Goal: Transaction & Acquisition: Purchase product/service

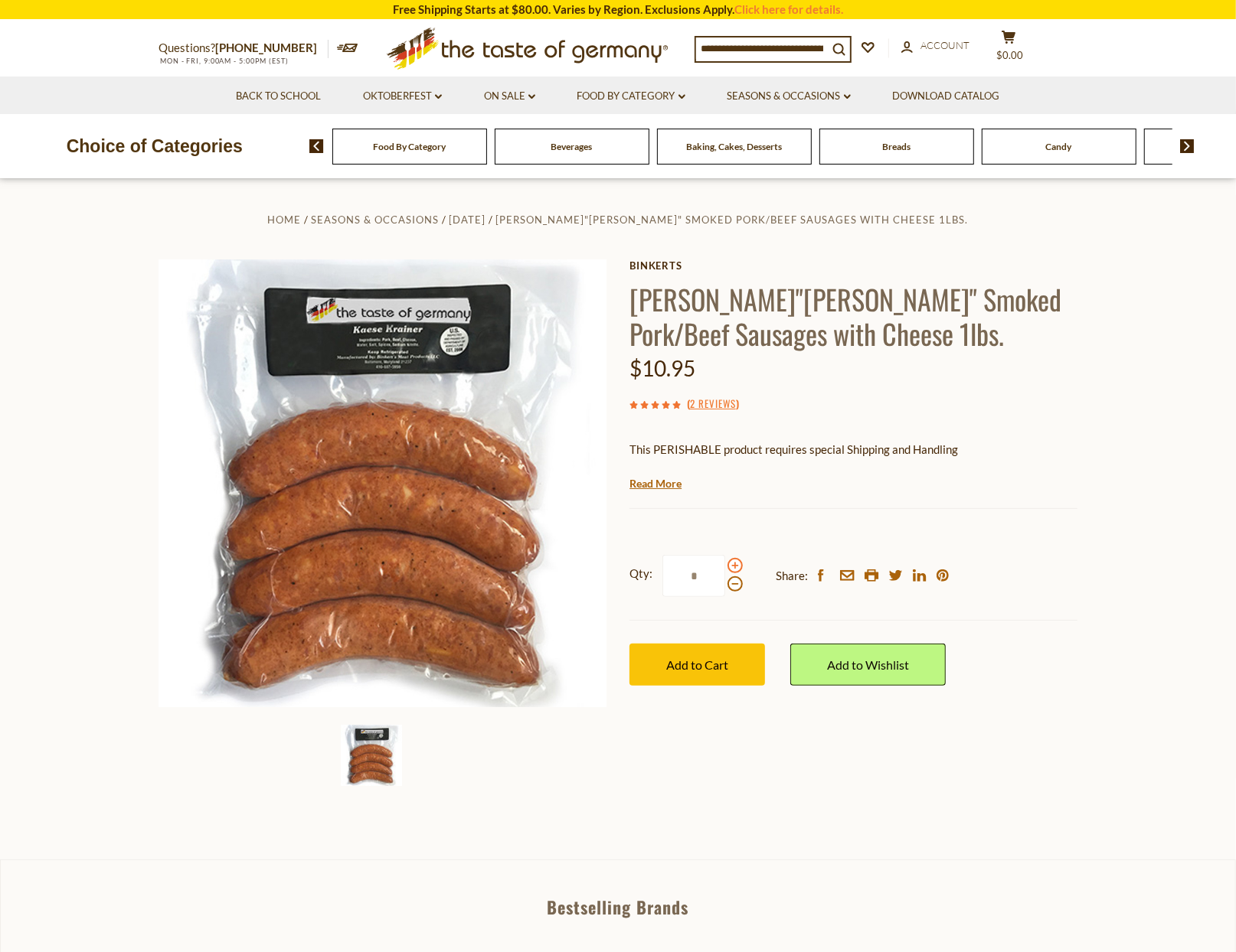
click at [736, 566] on span at bounding box center [735, 565] width 16 height 16
click at [725, 566] on input "*" at bounding box center [694, 576] width 63 height 42
click at [736, 566] on span at bounding box center [735, 565] width 16 height 16
click at [725, 566] on input "*" at bounding box center [694, 576] width 63 height 42
click at [736, 566] on span at bounding box center [735, 565] width 16 height 16
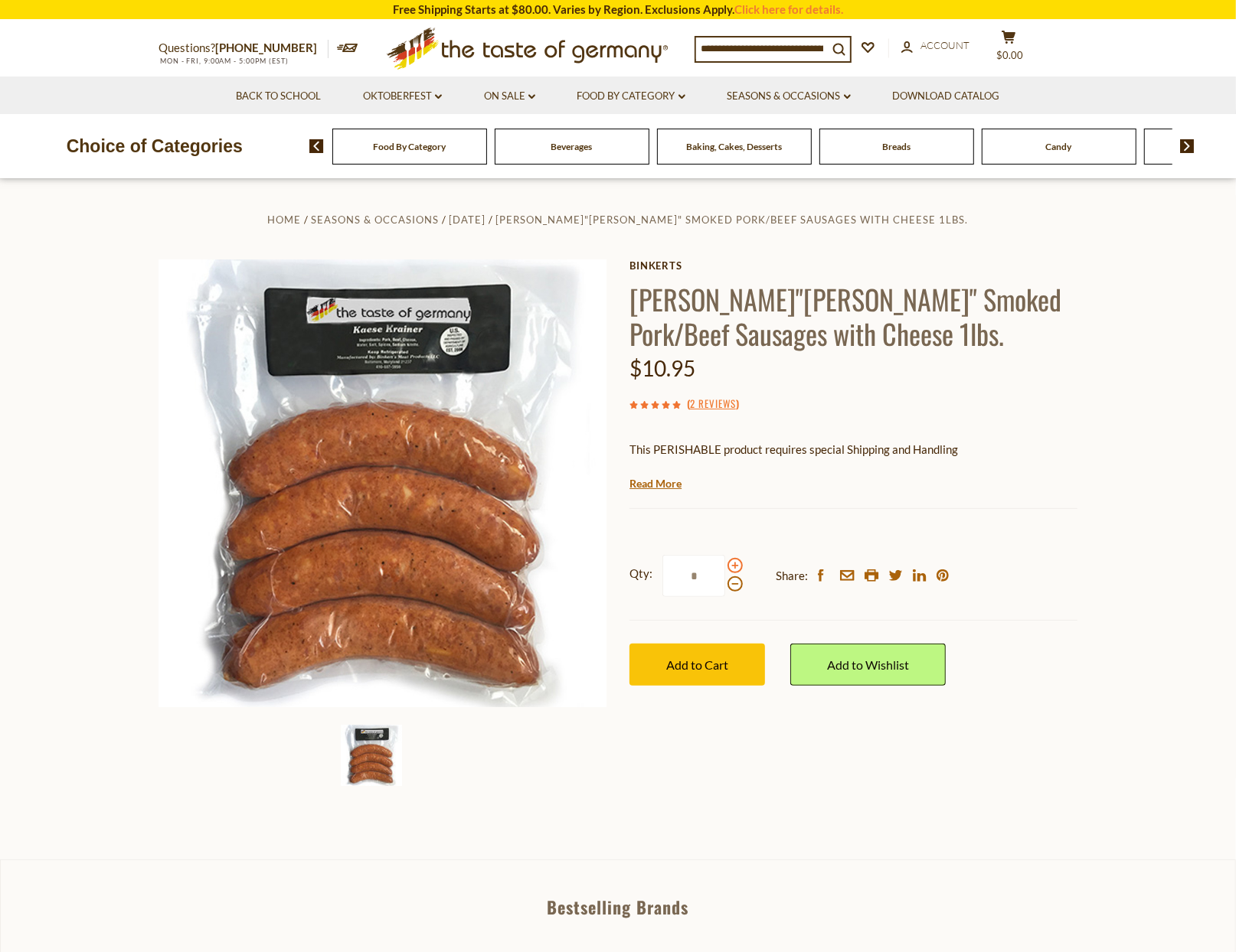
click at [725, 566] on input "*" at bounding box center [694, 576] width 63 height 42
click at [733, 590] on span at bounding box center [735, 585] width 16 height 16
click at [725, 590] on input "*" at bounding box center [694, 576] width 63 height 42
click at [733, 590] on span at bounding box center [735, 585] width 16 height 16
click at [725, 590] on input "*" at bounding box center [694, 576] width 63 height 42
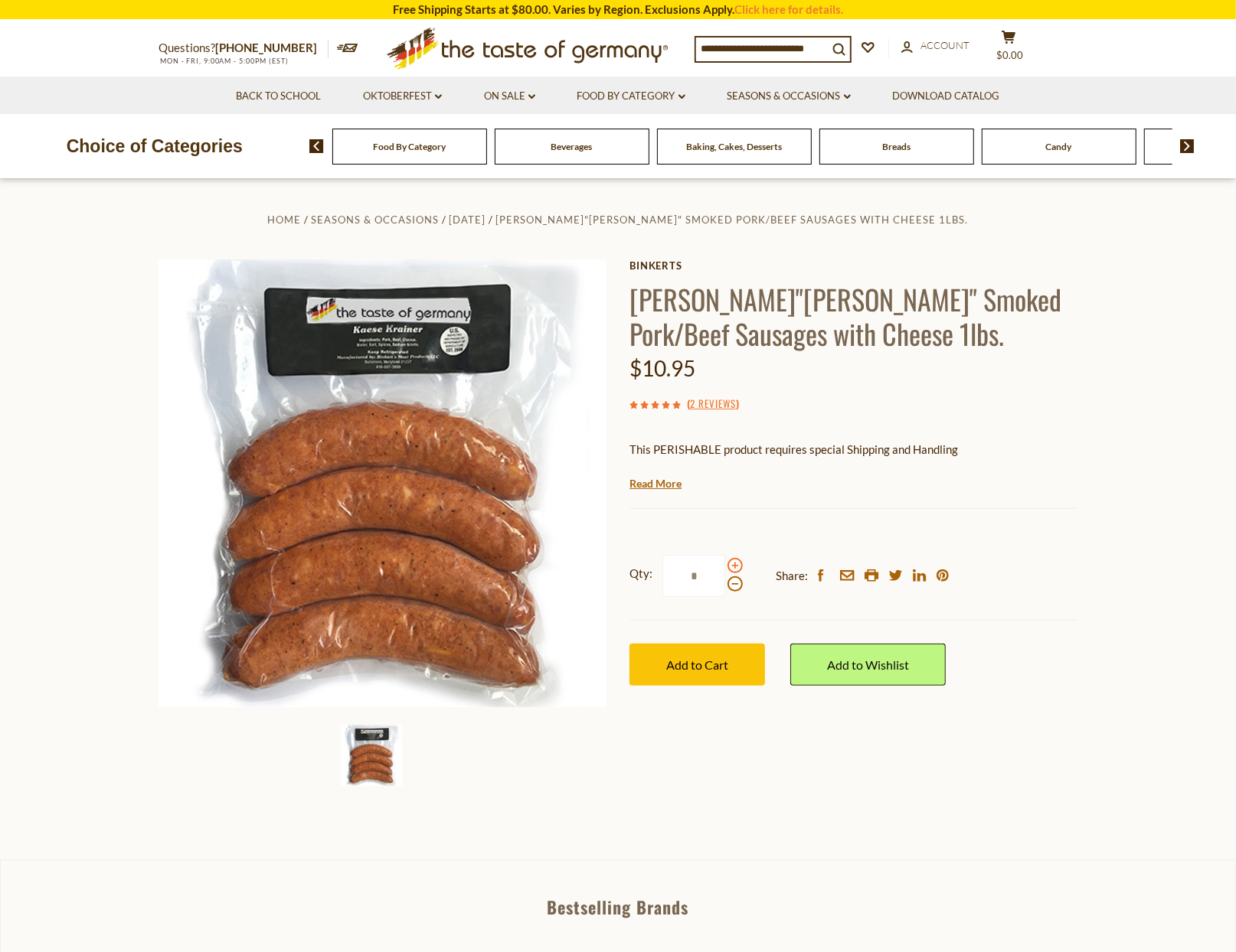
click at [734, 565] on span at bounding box center [735, 565] width 16 height 16
click at [725, 565] on input "*" at bounding box center [694, 576] width 63 height 42
type input "*"
click at [670, 646] on button "Add to Cart" at bounding box center [697, 665] width 136 height 42
click at [1008, 39] on button "cart $68.75" at bounding box center [1008, 49] width 46 height 38
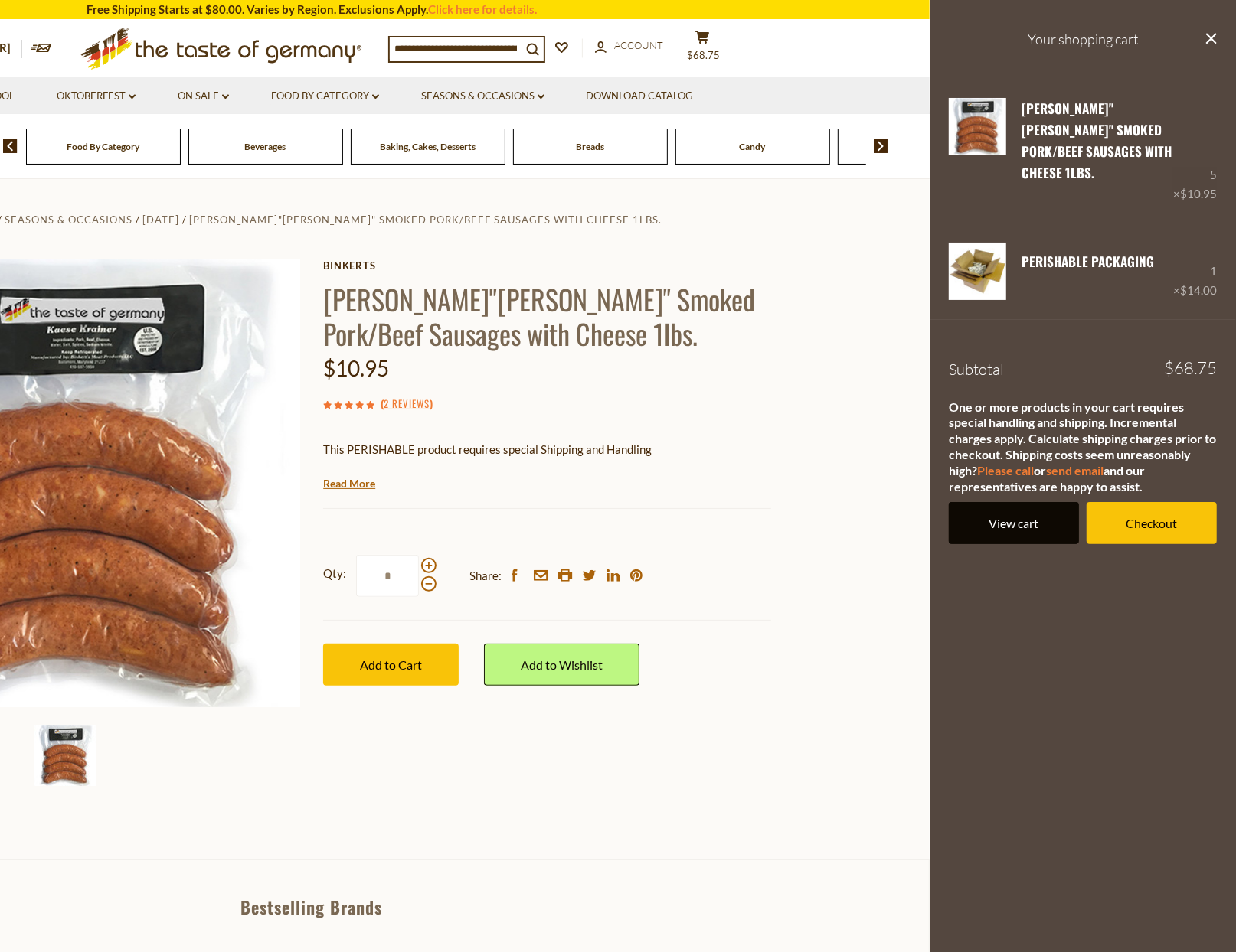
click at [999, 502] on link "View cart" at bounding box center [1014, 523] width 131 height 42
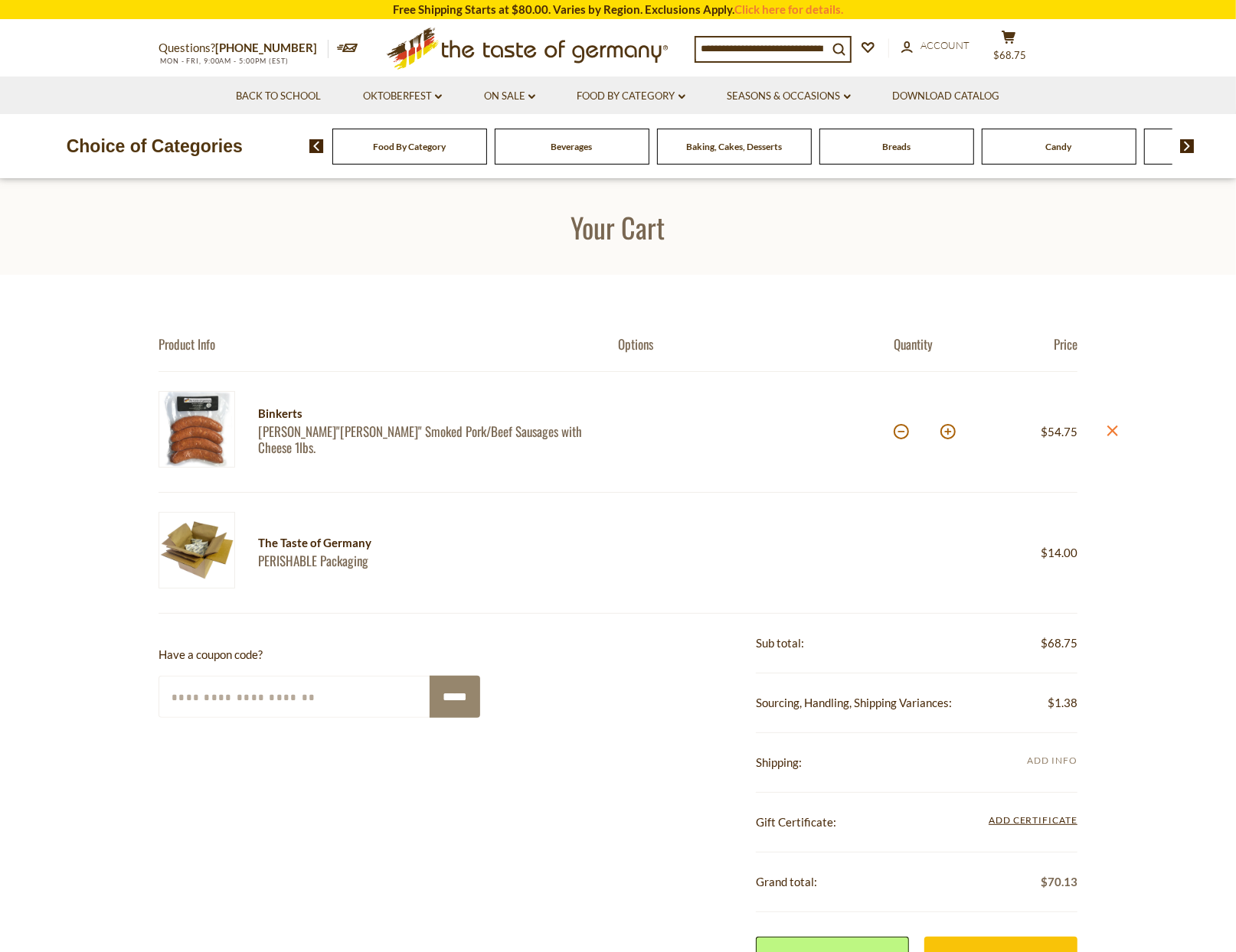
click at [1052, 756] on span "Add Info" at bounding box center [1053, 760] width 50 height 11
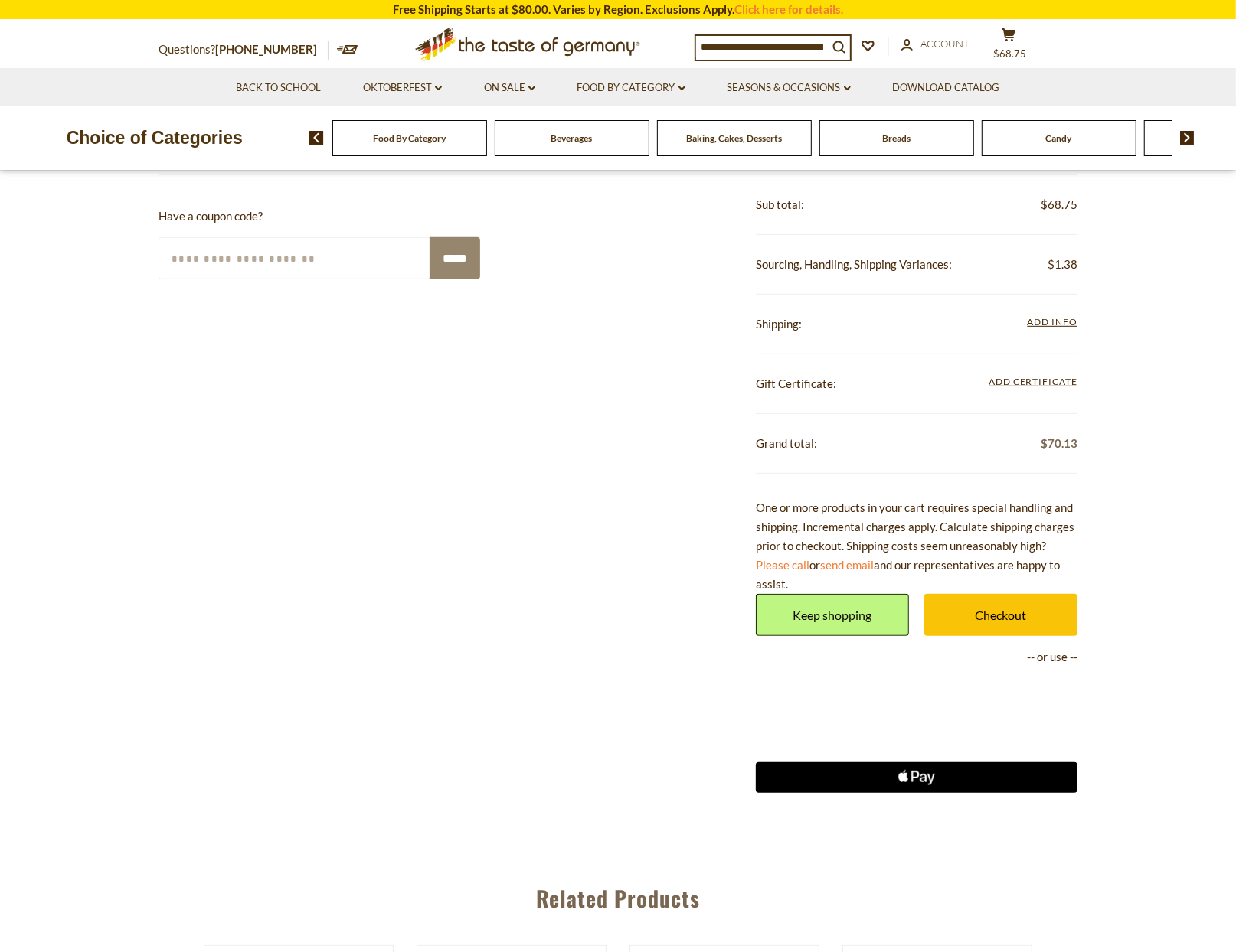
scroll to position [337, 0]
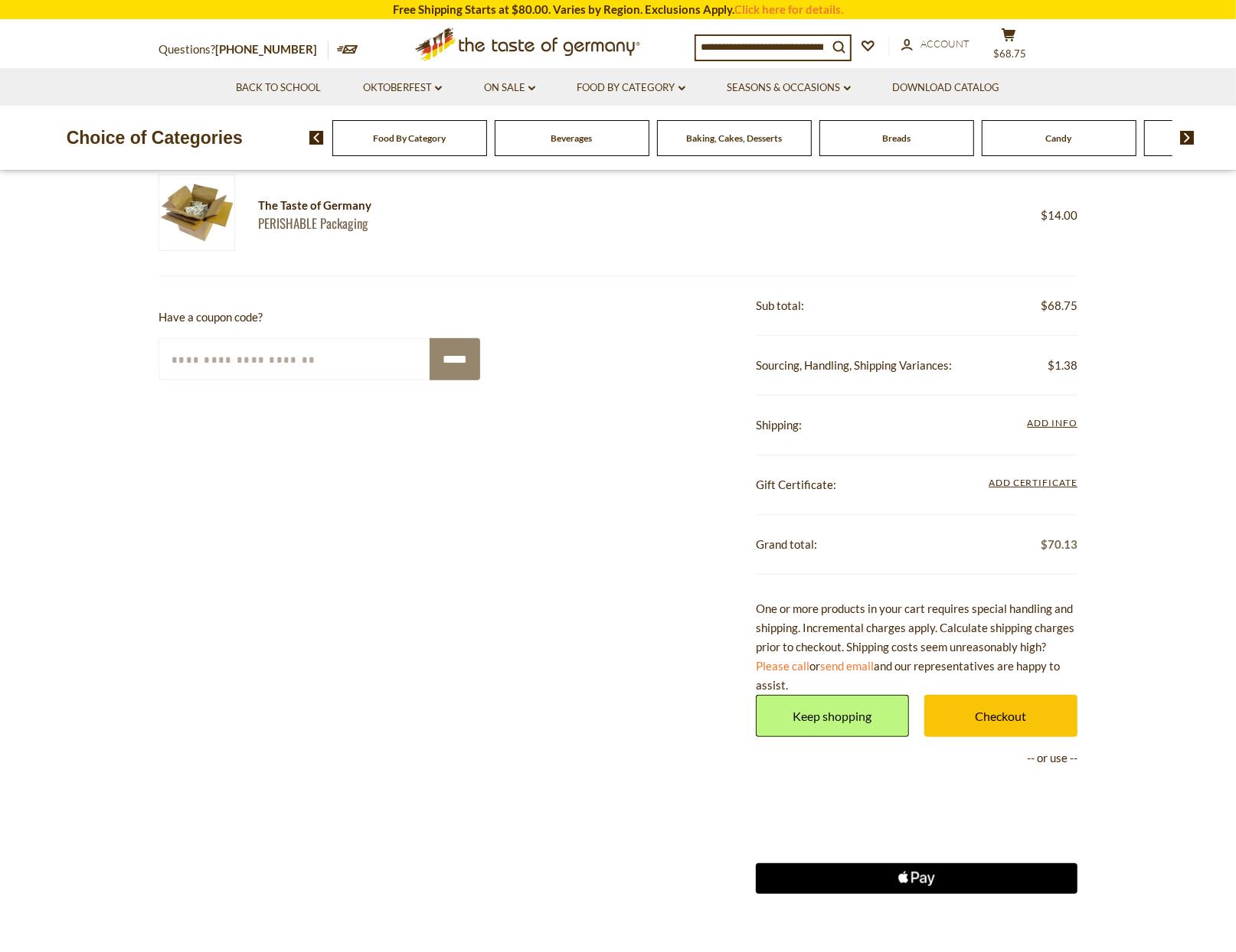
click at [1060, 413] on div "**********" at bounding box center [917, 425] width 322 height 60
click at [1060, 421] on span "Add Info" at bounding box center [1053, 423] width 50 height 11
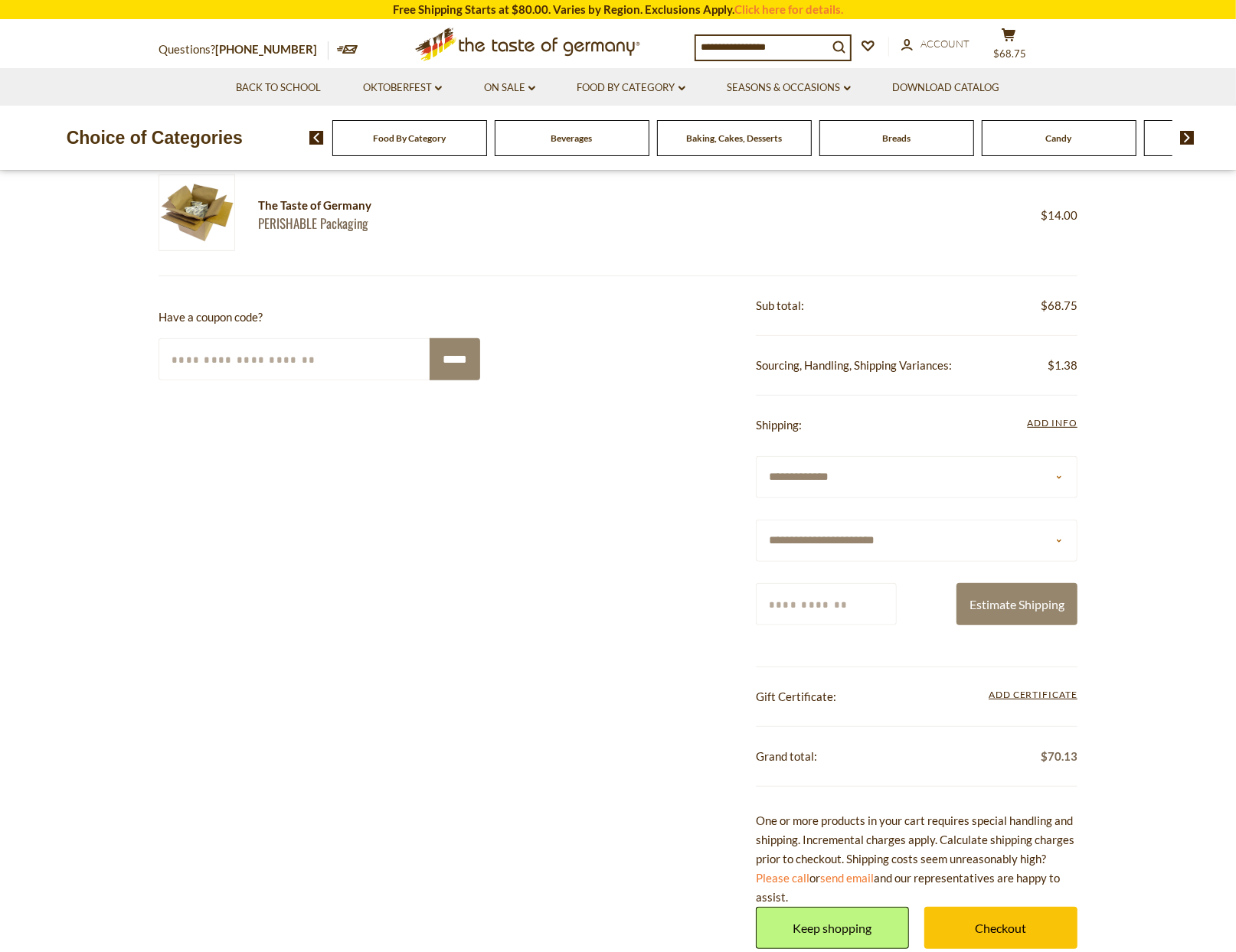
click at [821, 544] on select "**********" at bounding box center [917, 540] width 322 height 42
select select "*"
click at [756, 520] on select "**********" at bounding box center [917, 540] width 322 height 42
click at [849, 603] on input "Zip/Postcode" at bounding box center [826, 604] width 141 height 42
type input "*****"
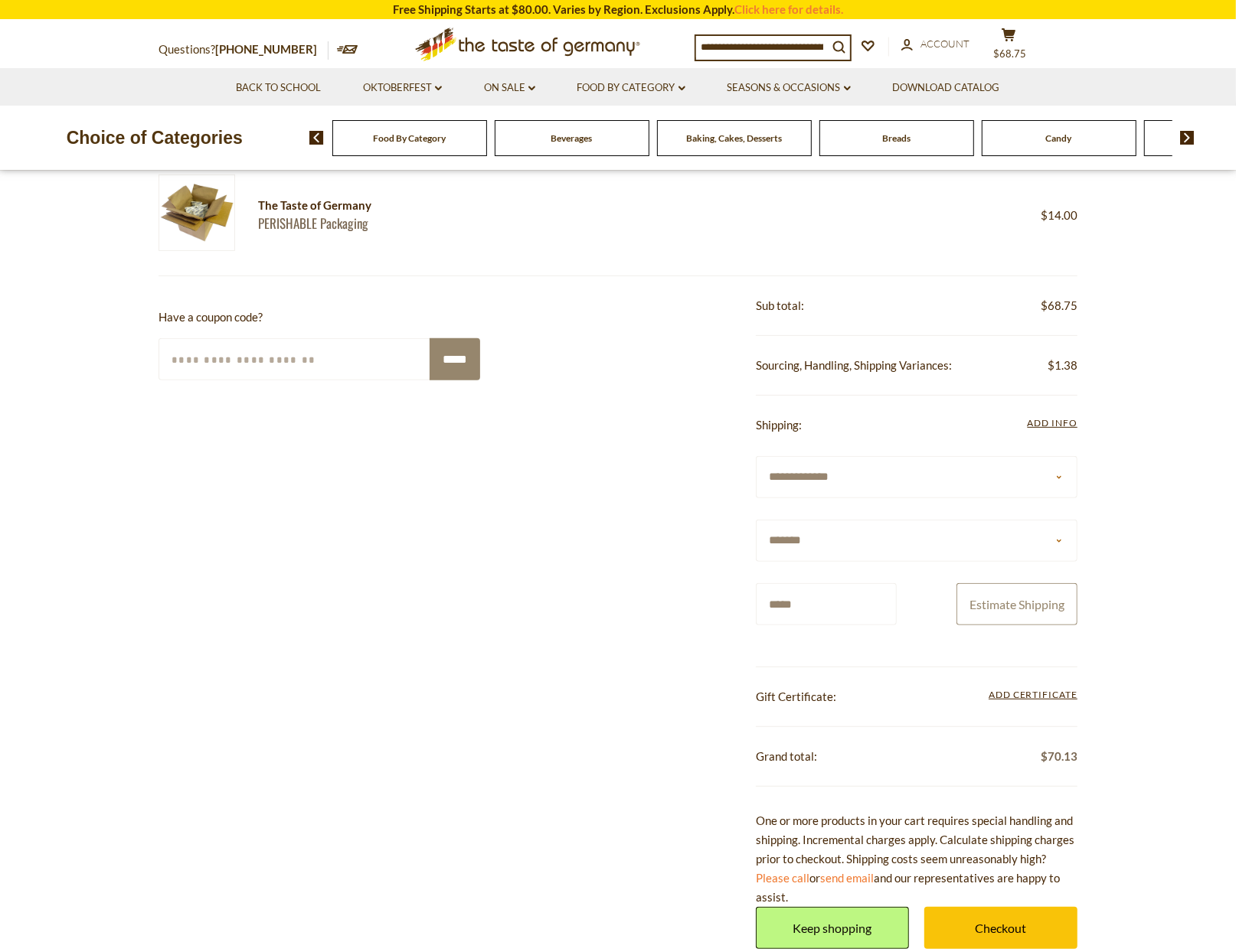
click at [1069, 597] on button "Estimate Shipping" at bounding box center [1017, 604] width 121 height 42
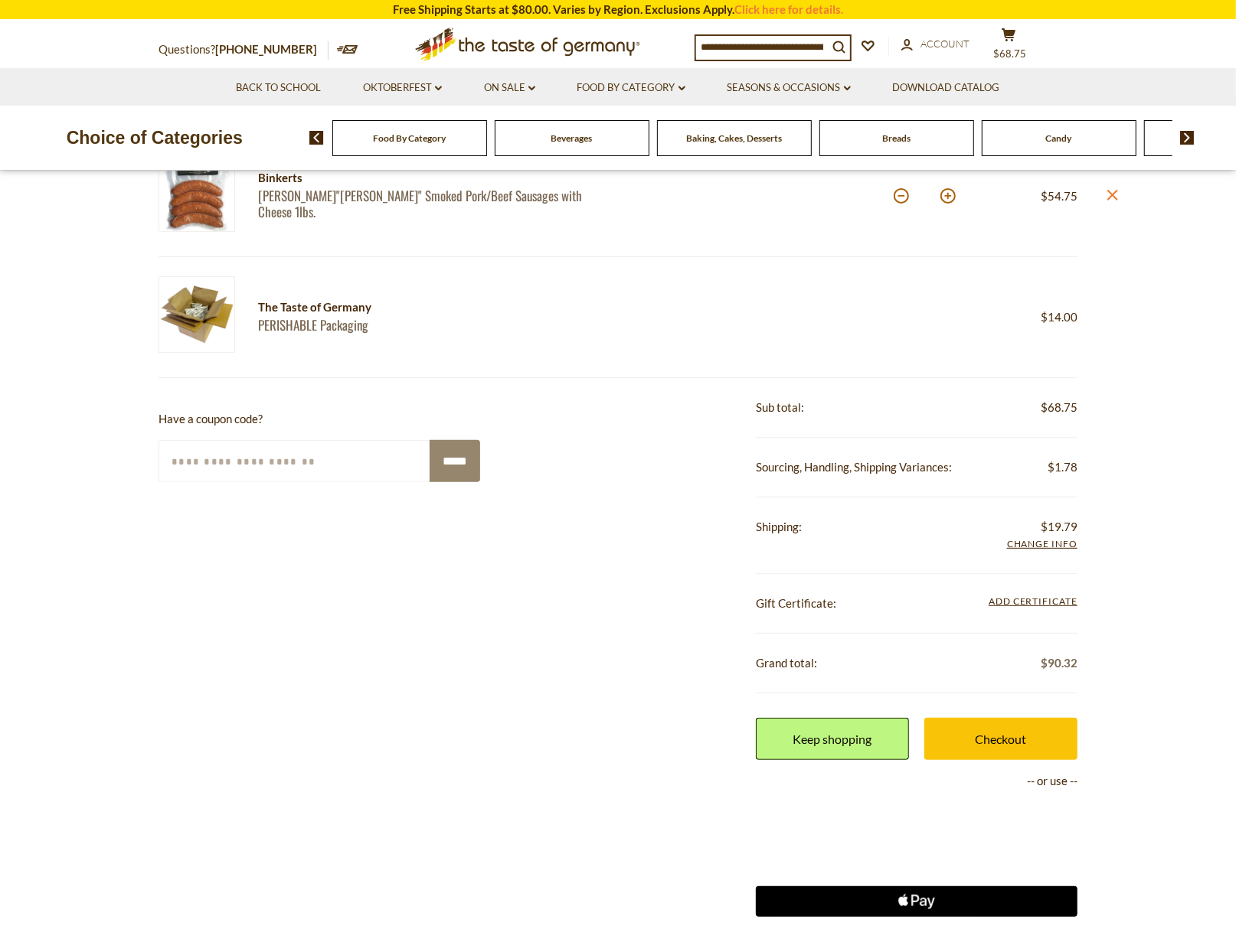
scroll to position [174, 0]
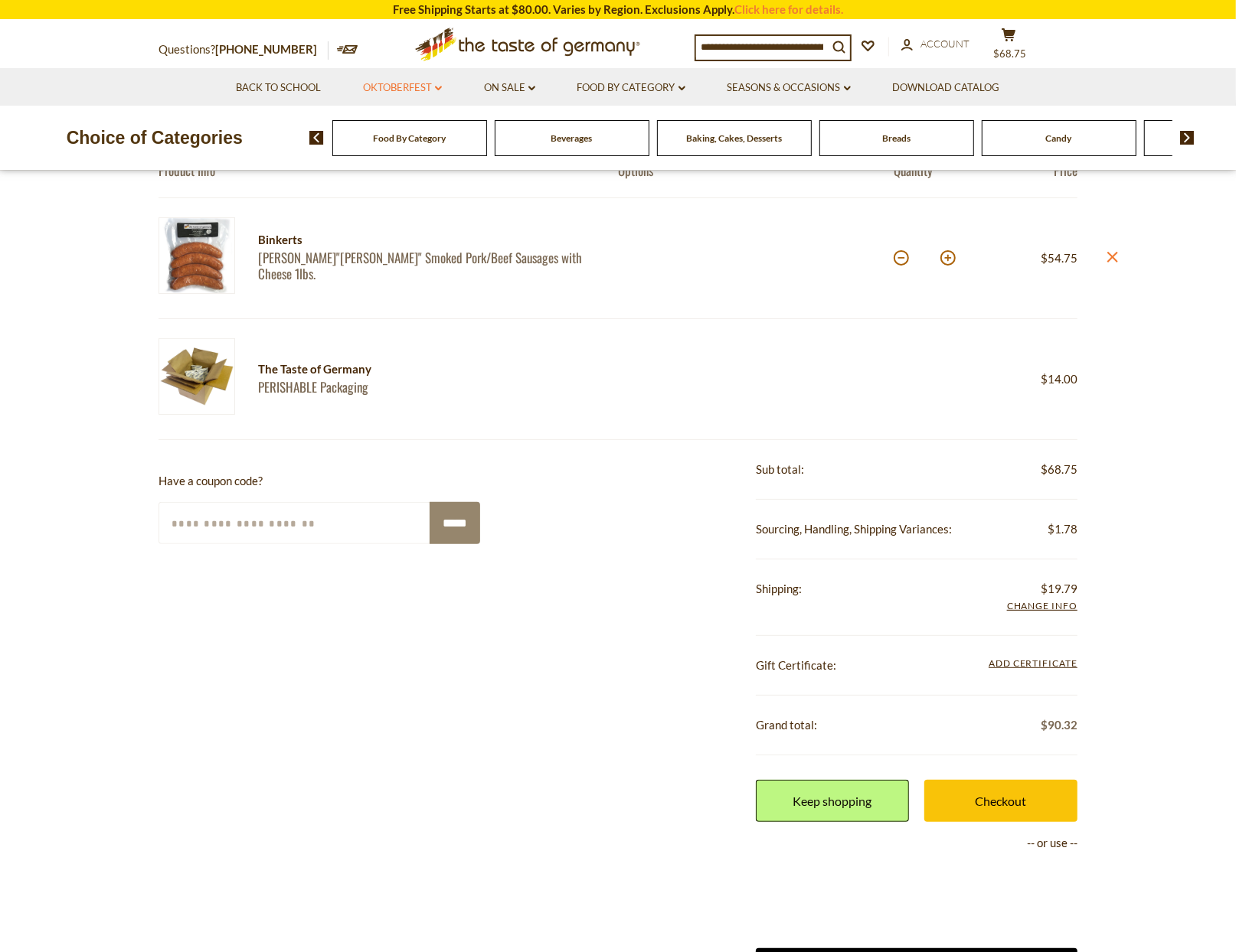
click at [396, 86] on link "Oktoberfest dropdown_arrow" at bounding box center [402, 87] width 79 height 16
click at [404, 132] on link "All Oktoberfest" at bounding box center [394, 128] width 79 height 14
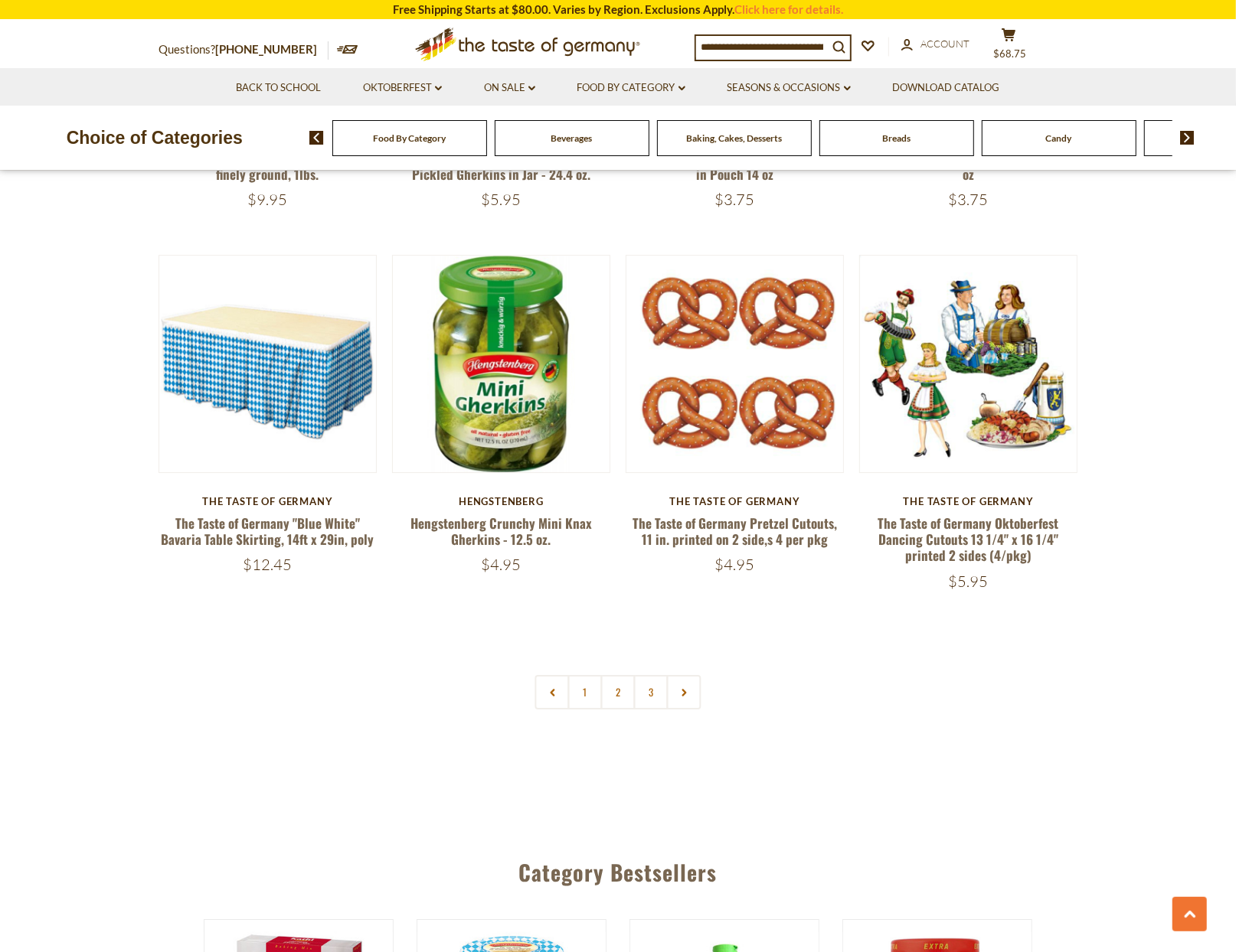
scroll to position [3442, 0]
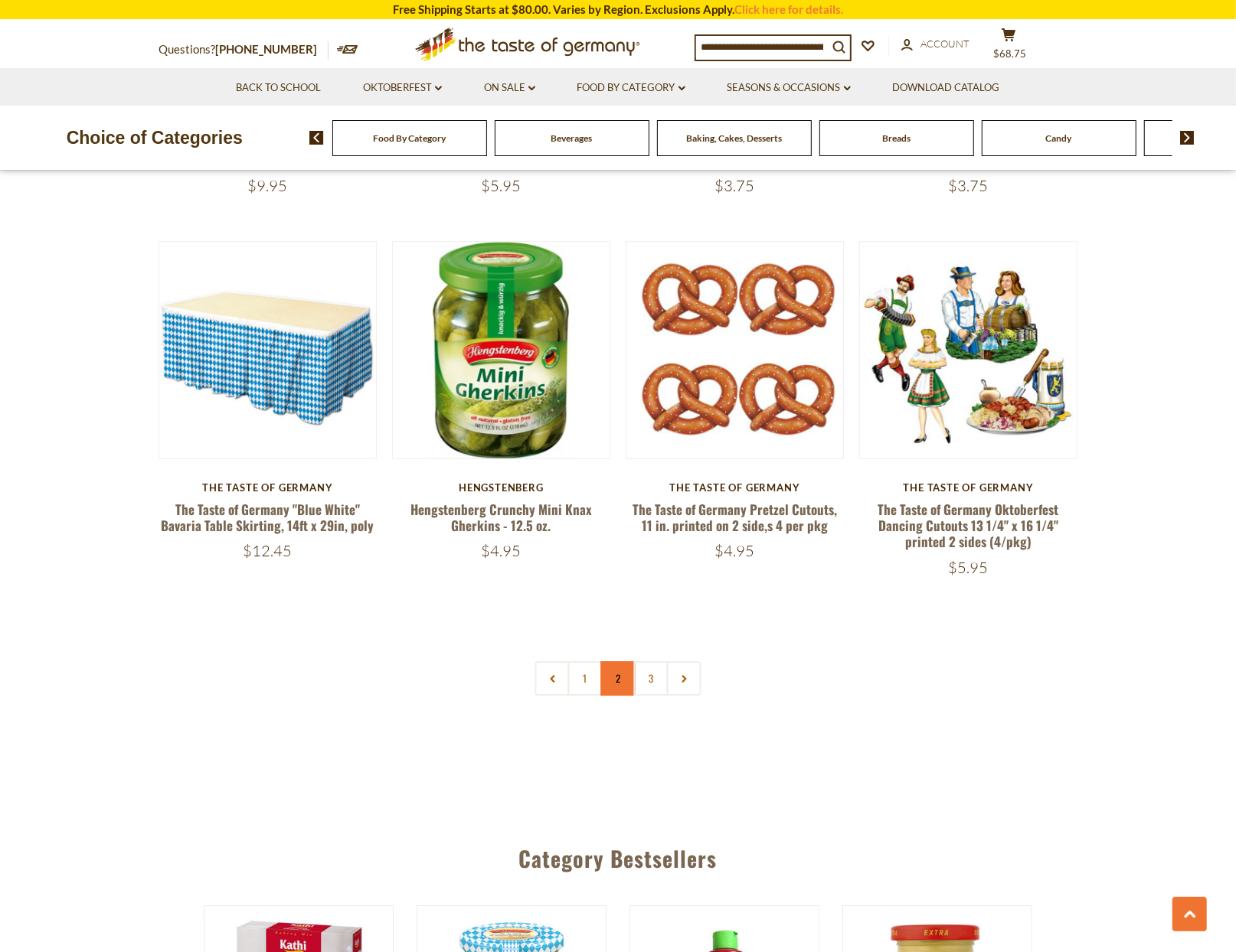
click at [612, 662] on link "2" at bounding box center [618, 679] width 35 height 35
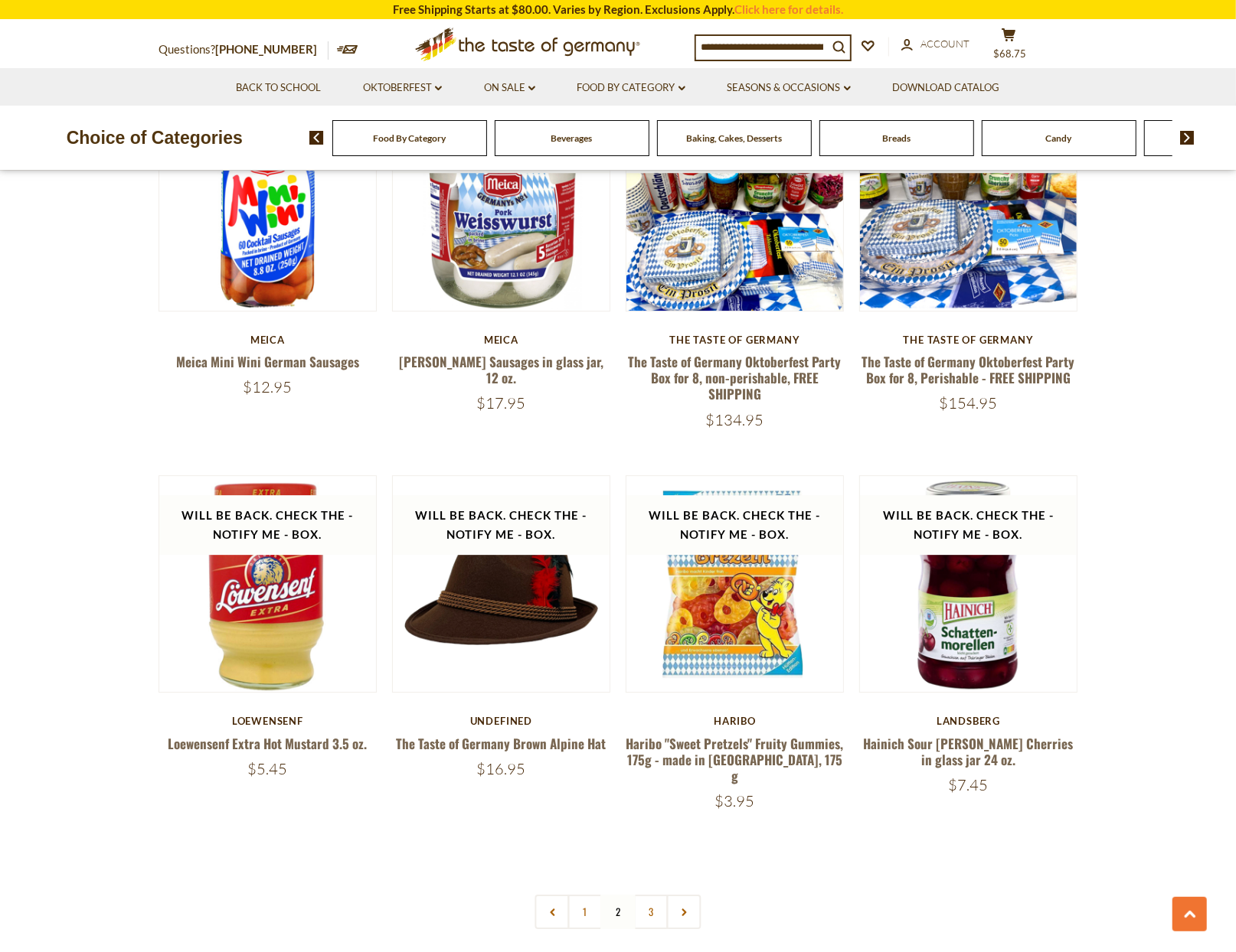
scroll to position [3191, 0]
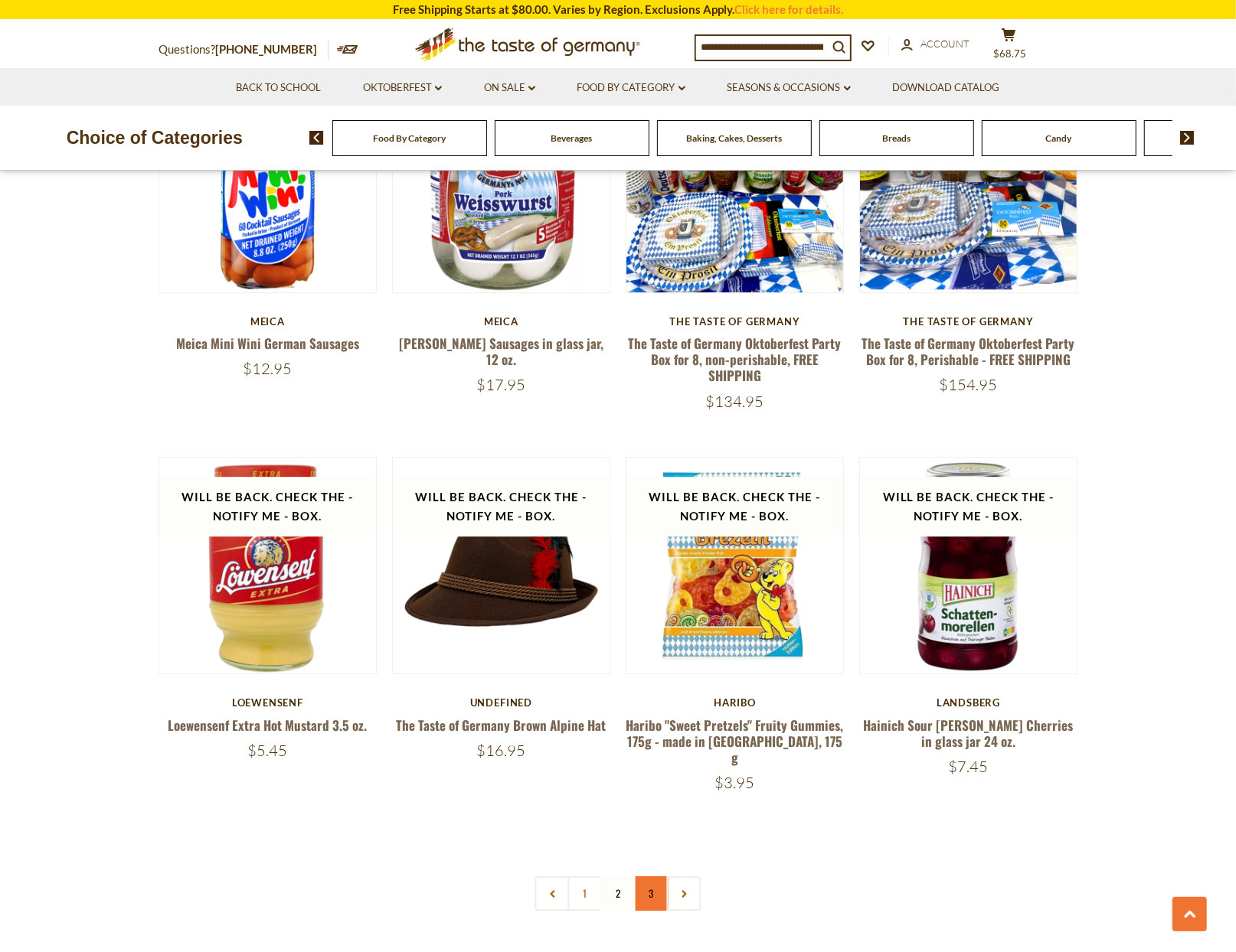
click at [644, 879] on link "3" at bounding box center [651, 894] width 35 height 35
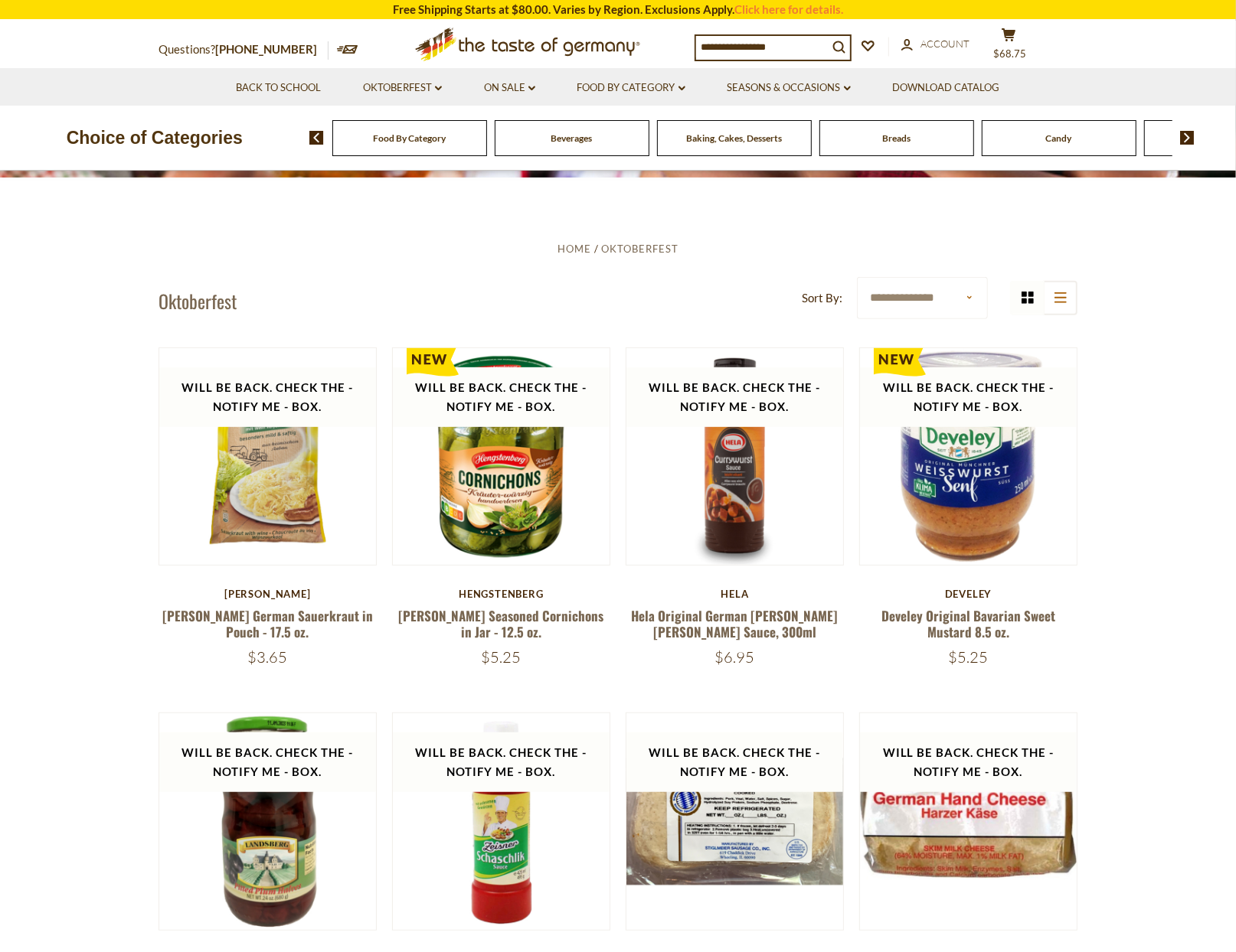
scroll to position [218, 0]
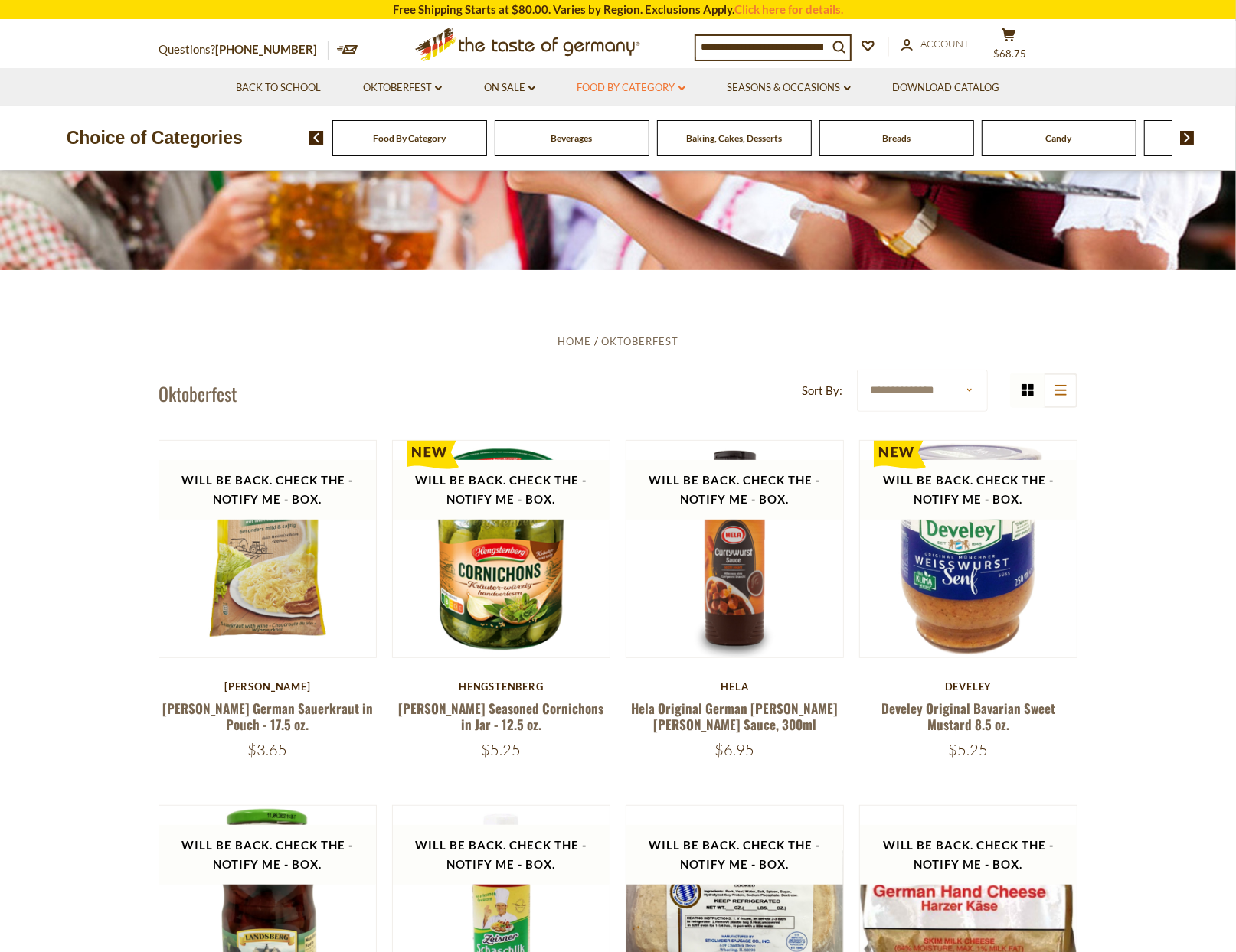
click at [624, 83] on link "Food By Category dropdown_arrow" at bounding box center [631, 87] width 108 height 16
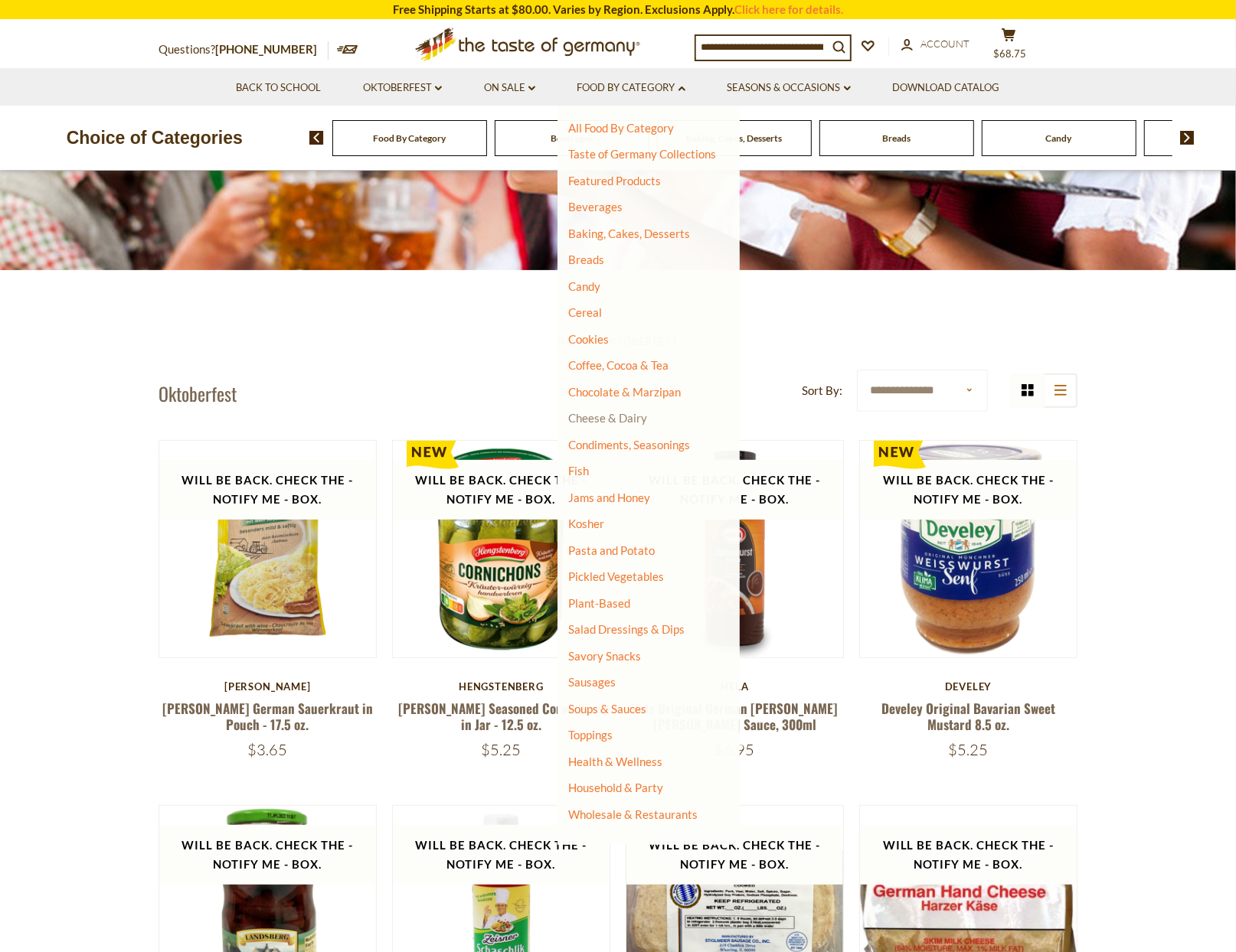
click at [618, 418] on link "Cheese & Dairy" at bounding box center [608, 418] width 79 height 14
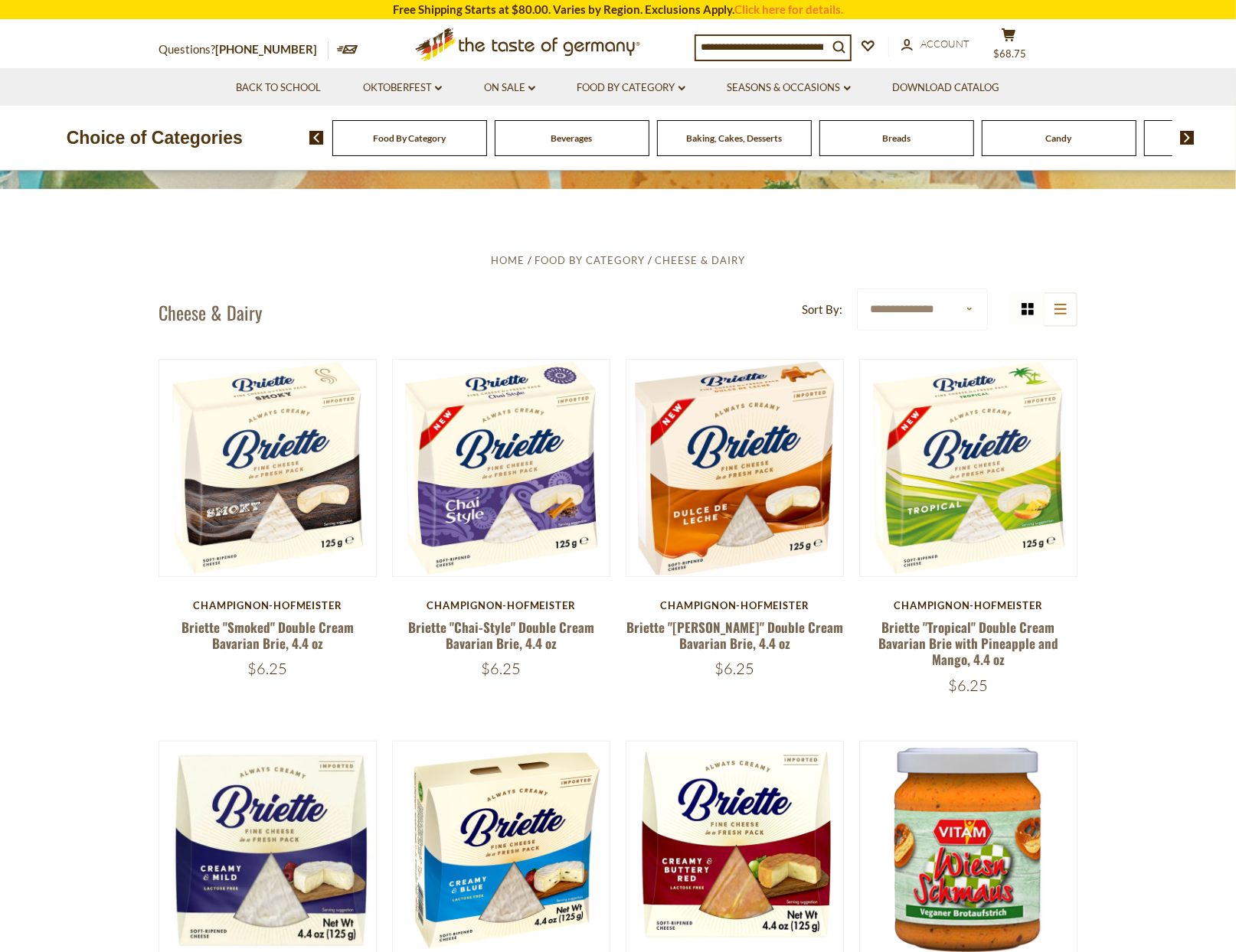
scroll to position [324, 0]
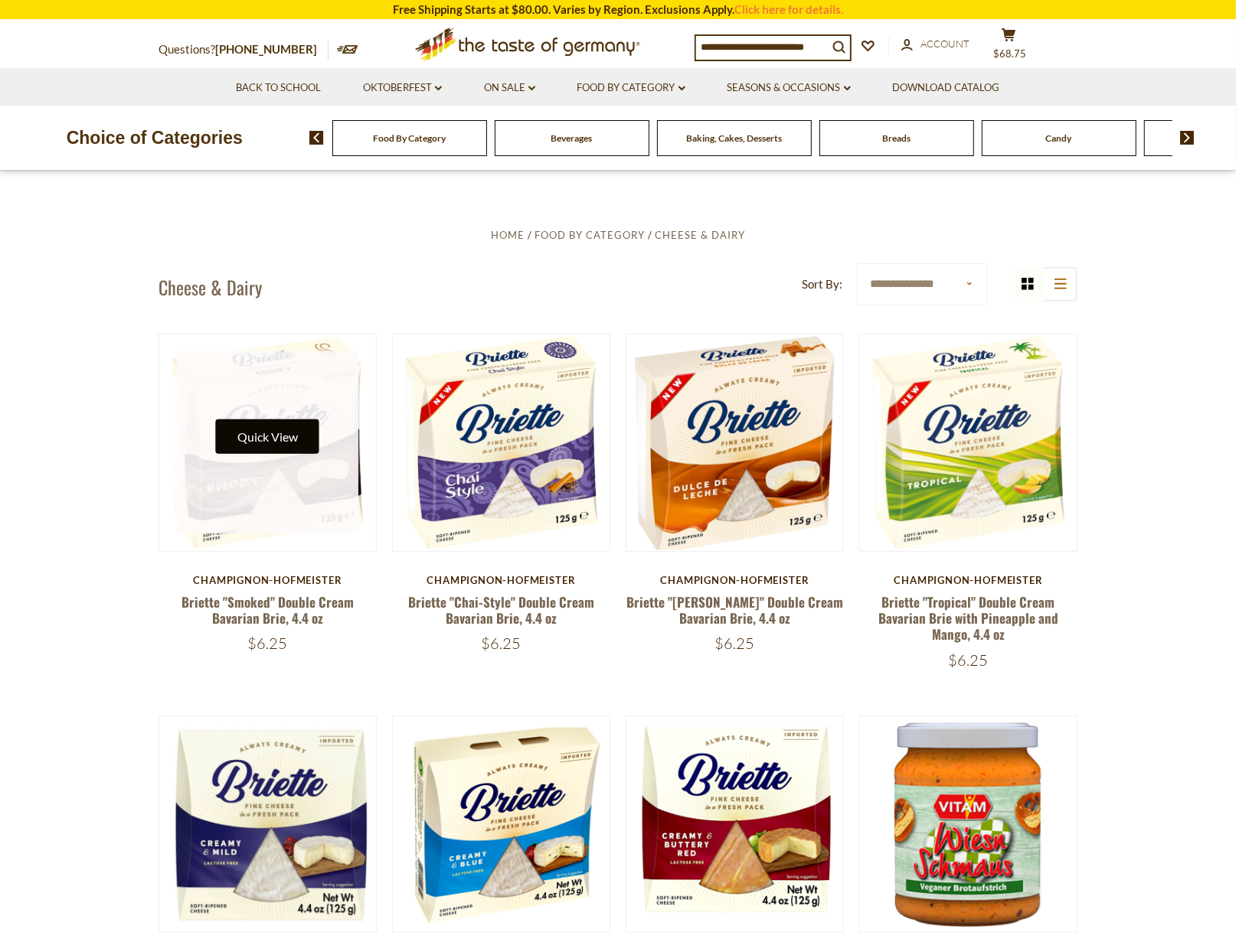
click at [272, 438] on button "Quick View" at bounding box center [268, 437] width 104 height 35
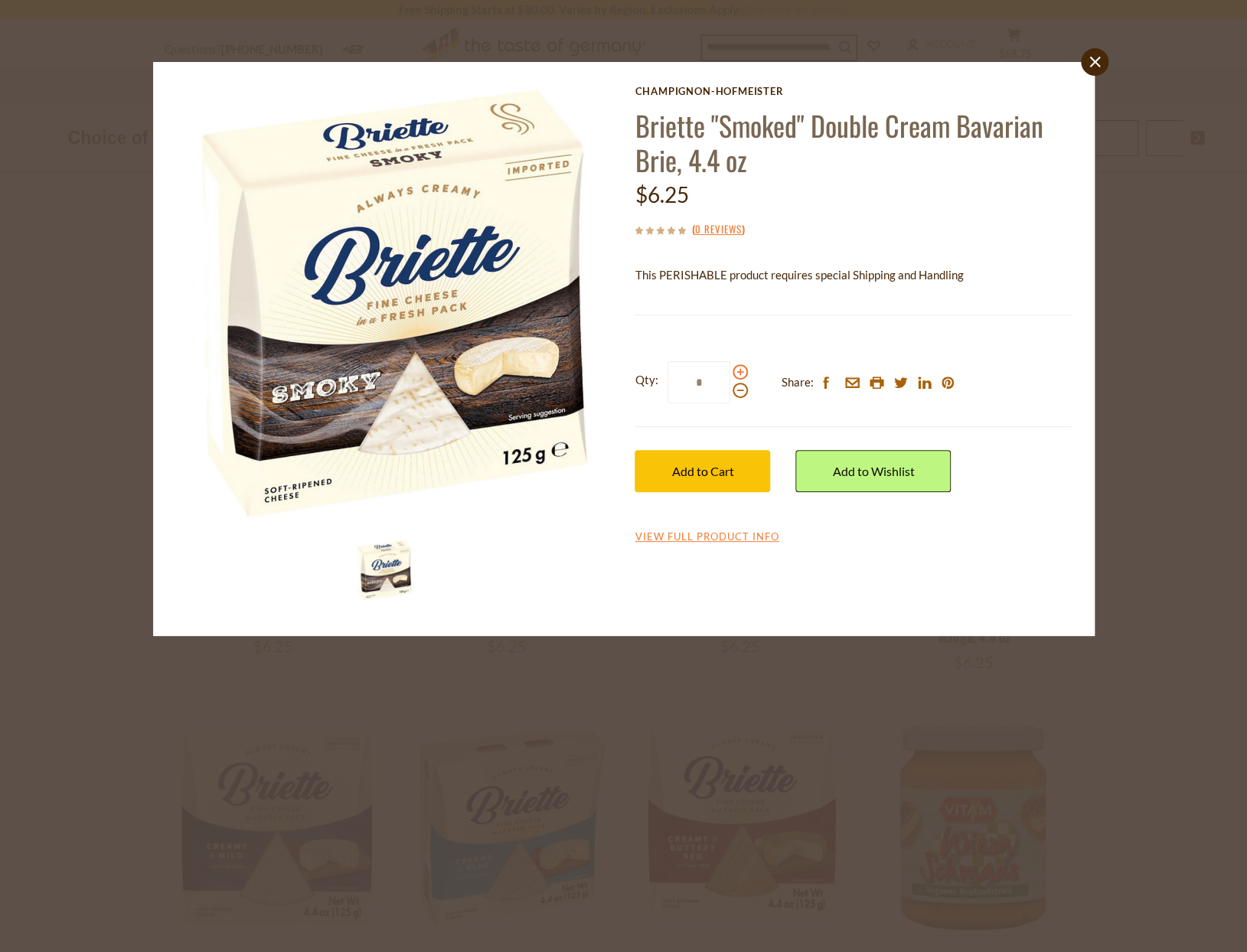
click at [737, 371] on span at bounding box center [740, 372] width 16 height 16
click at [731, 371] on input "*" at bounding box center [699, 382] width 63 height 42
type input "*"
click at [728, 466] on span "Add to Cart" at bounding box center [702, 471] width 62 height 15
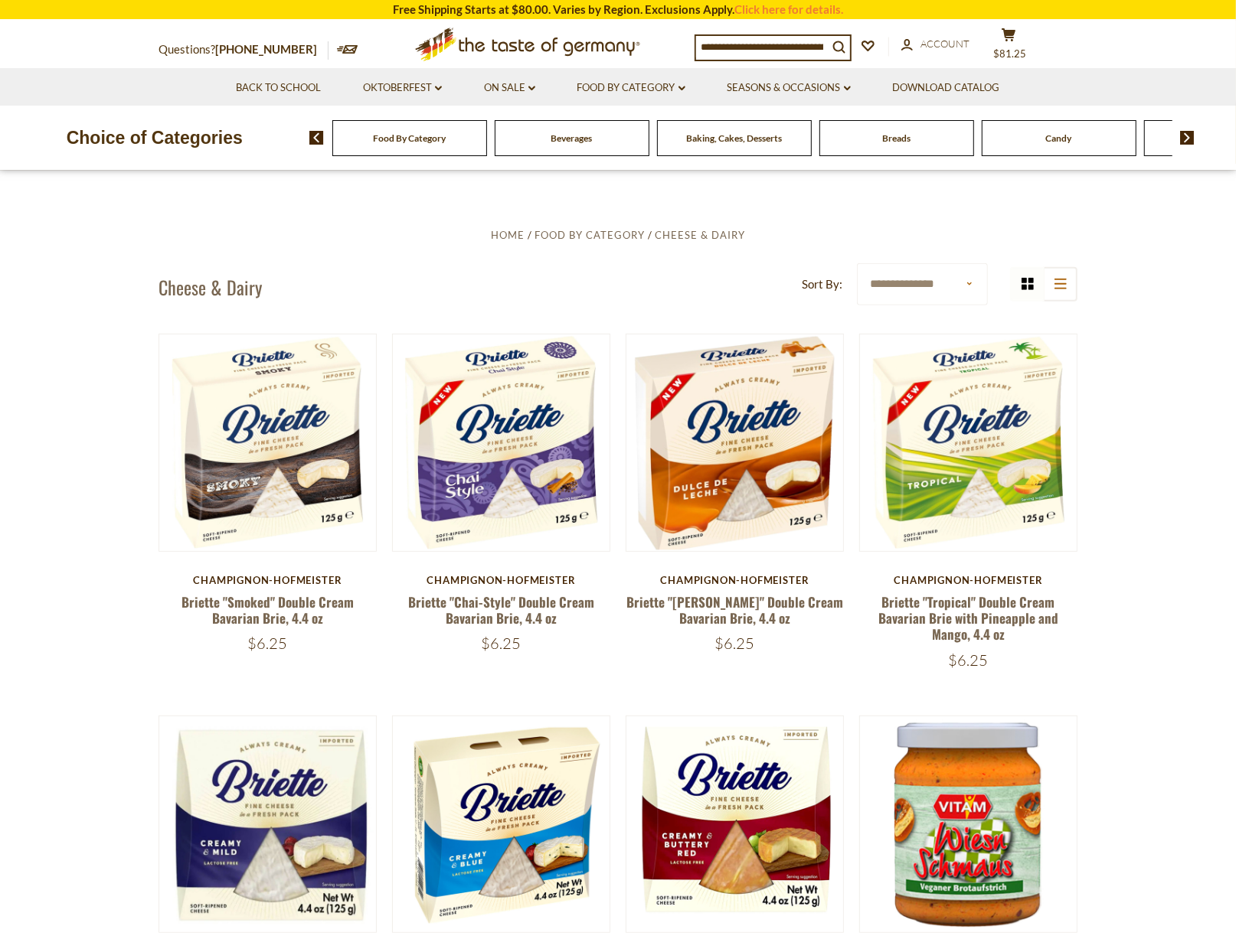
scroll to position [859, 0]
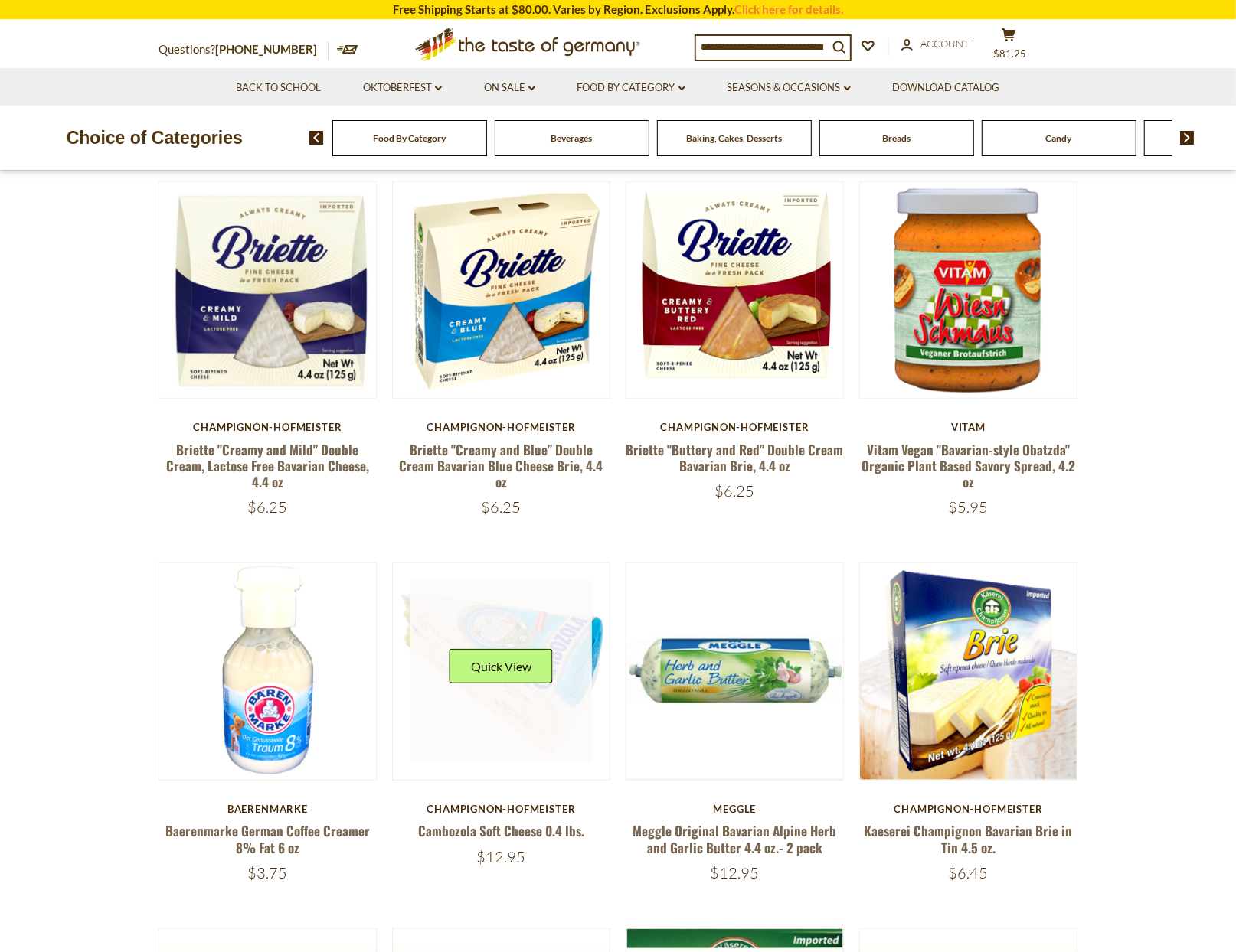
click at [511, 644] on link at bounding box center [502, 672] width 183 height 182
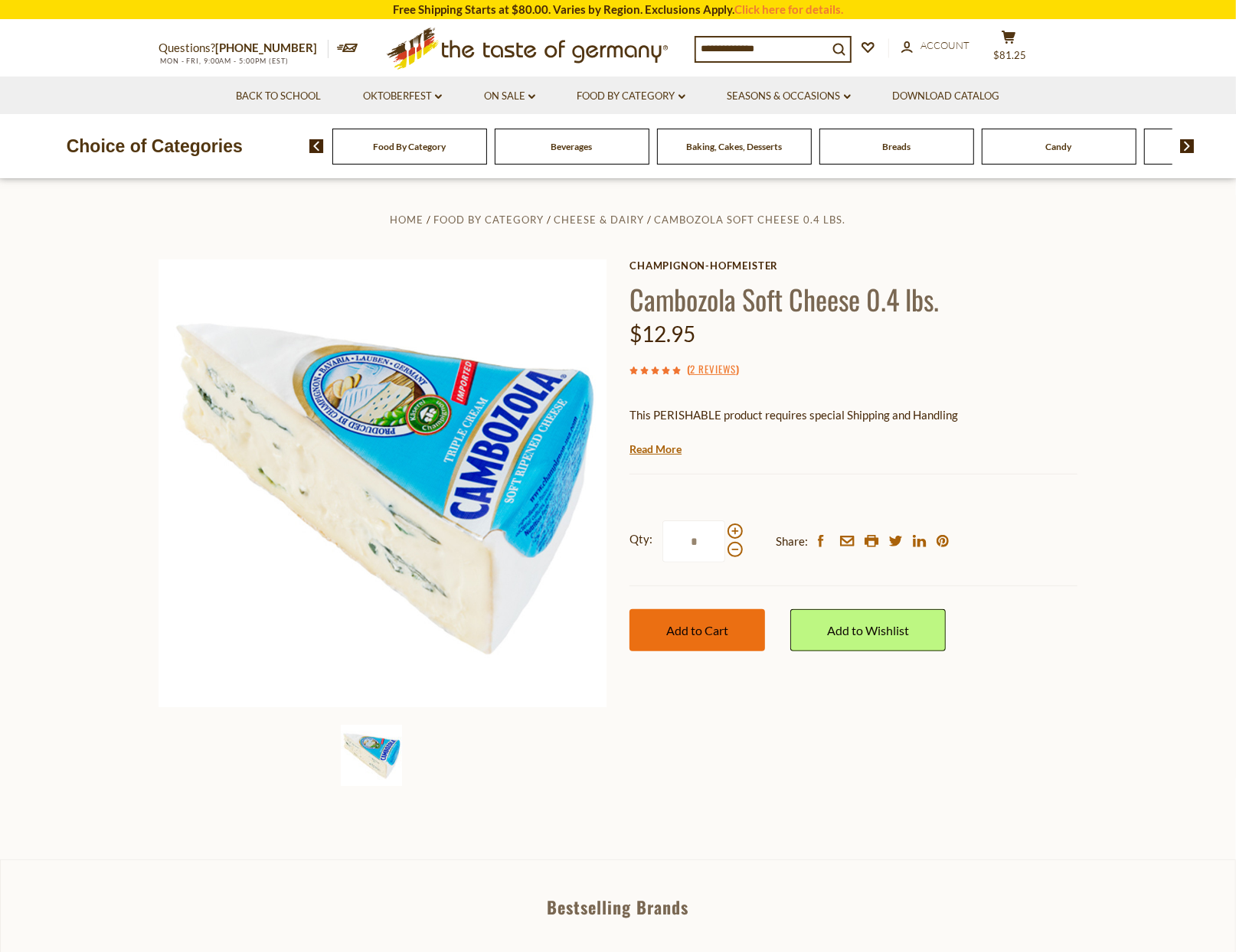
click at [685, 624] on span "Add to Cart" at bounding box center [697, 630] width 62 height 15
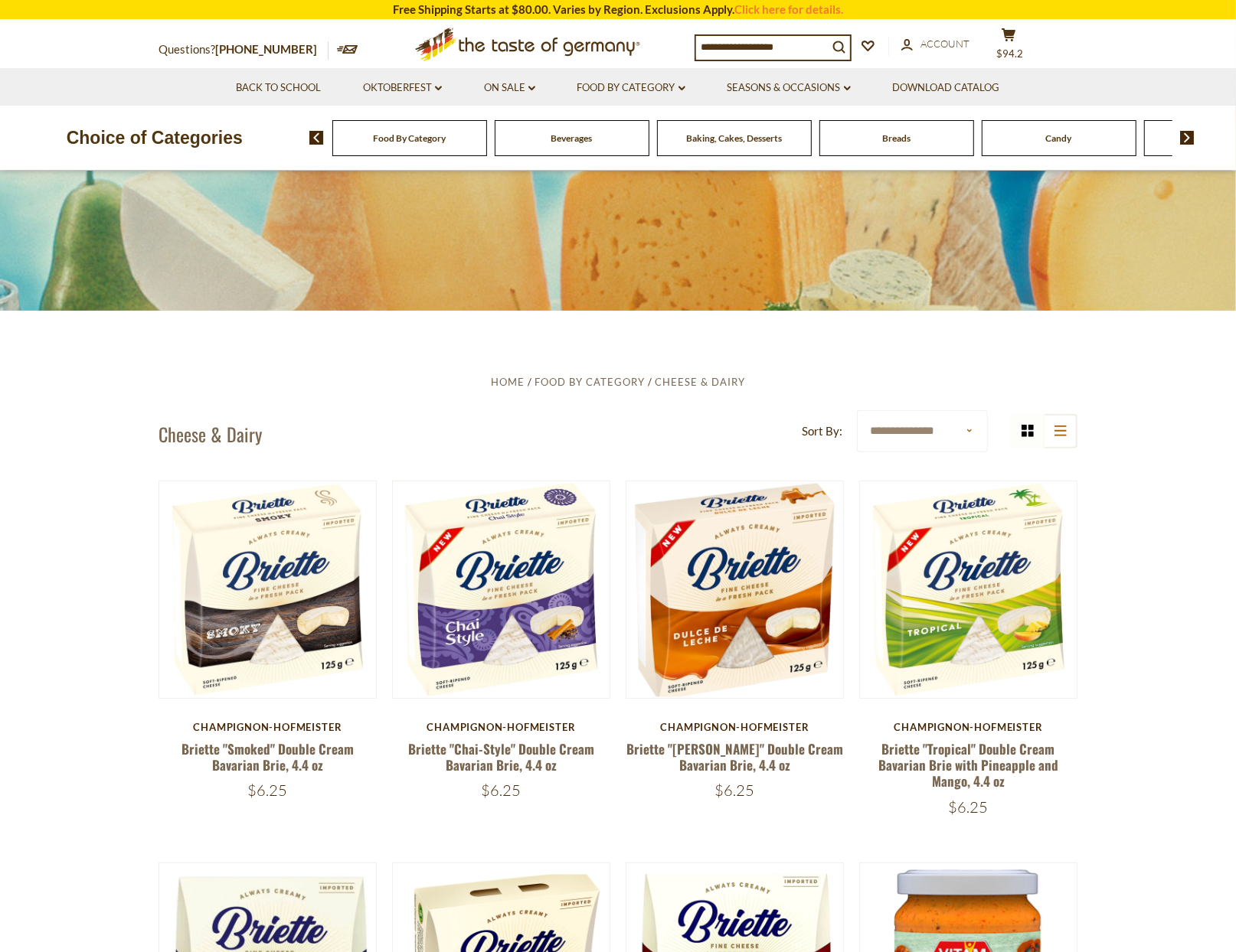
scroll to position [55, 0]
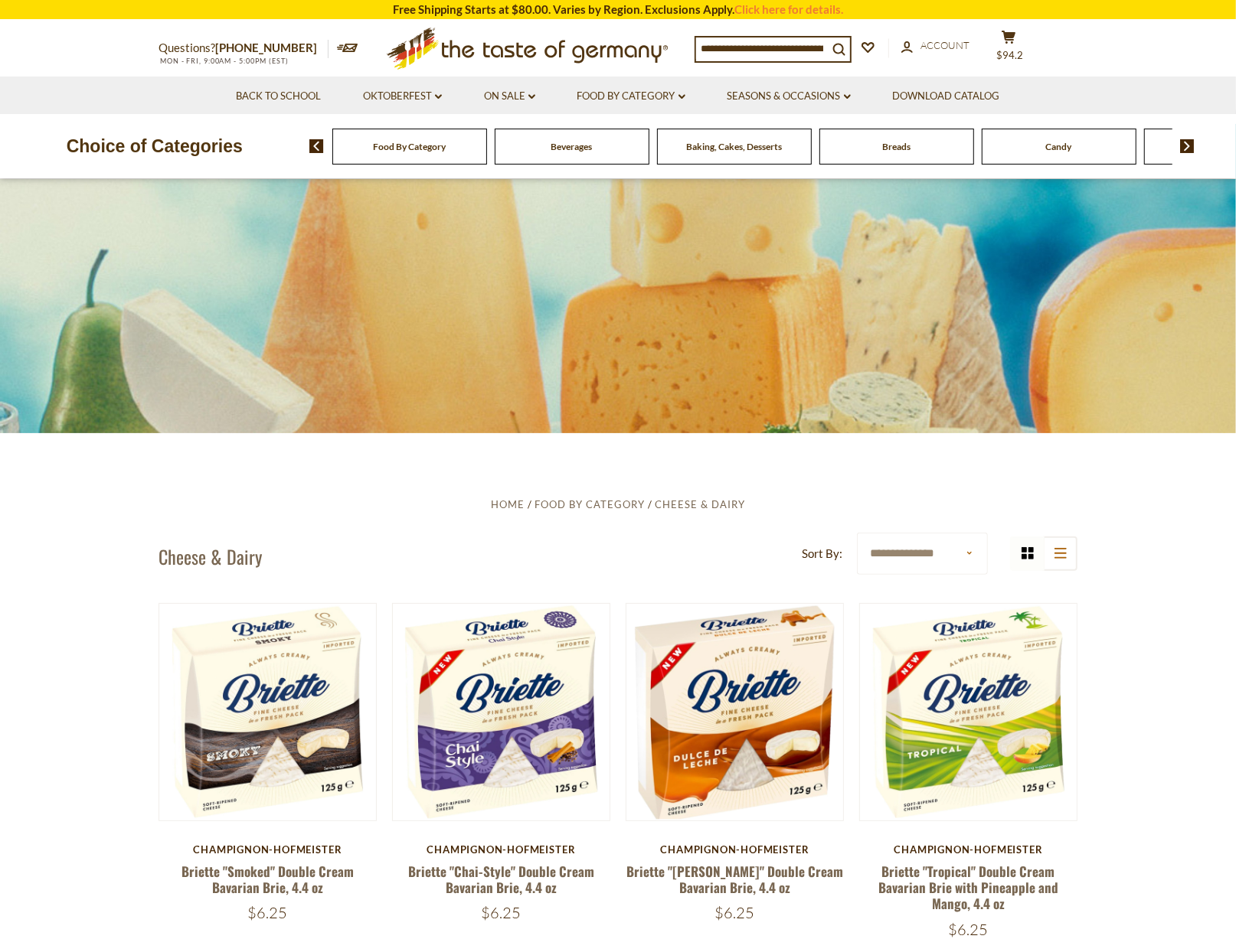
click at [487, 152] on div "Candy" at bounding box center [409, 147] width 155 height 36
click at [1059, 147] on span "Candy" at bounding box center [1059, 146] width 26 height 11
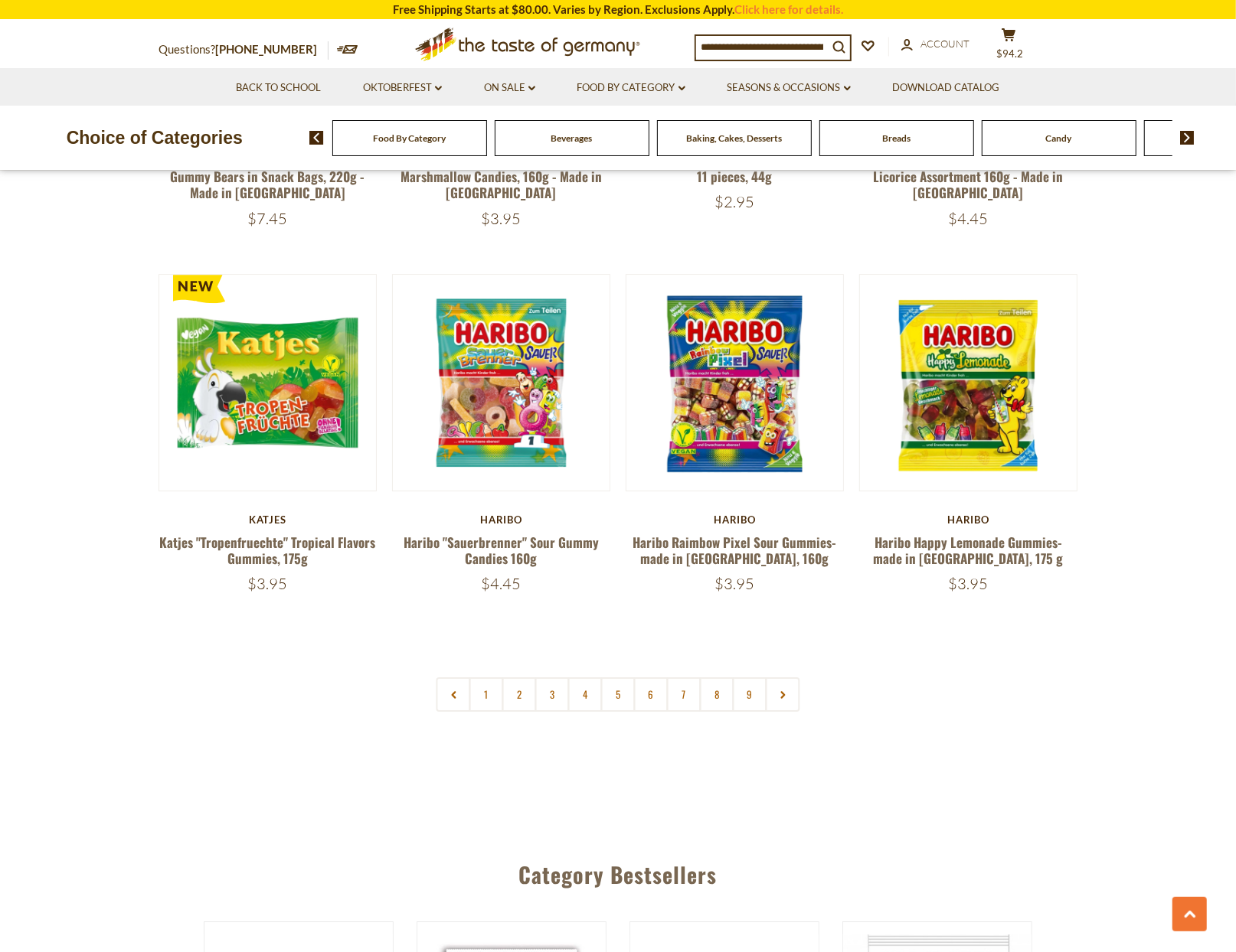
scroll to position [3434, 0]
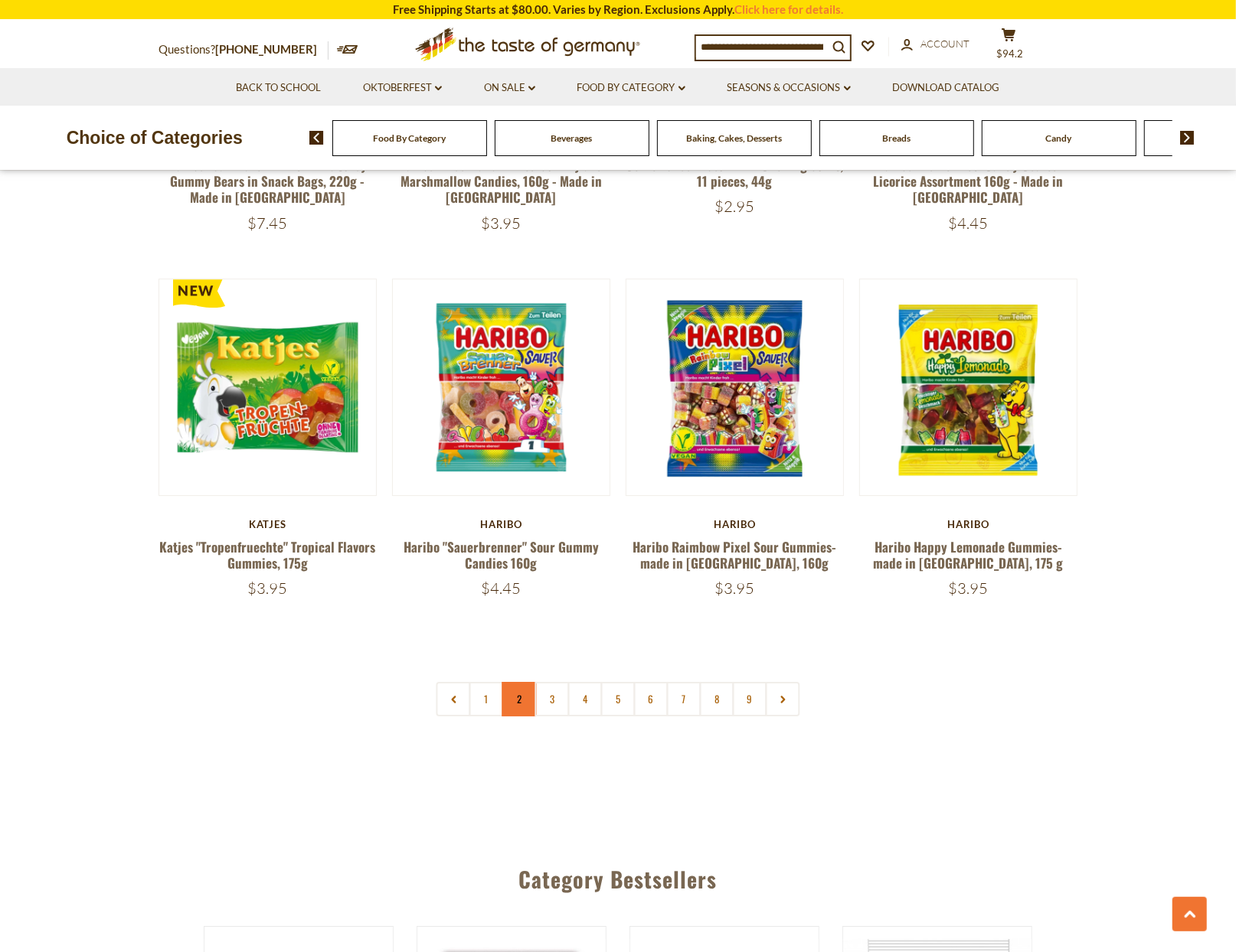
click at [524, 682] on link "2" at bounding box center [520, 700] width 35 height 35
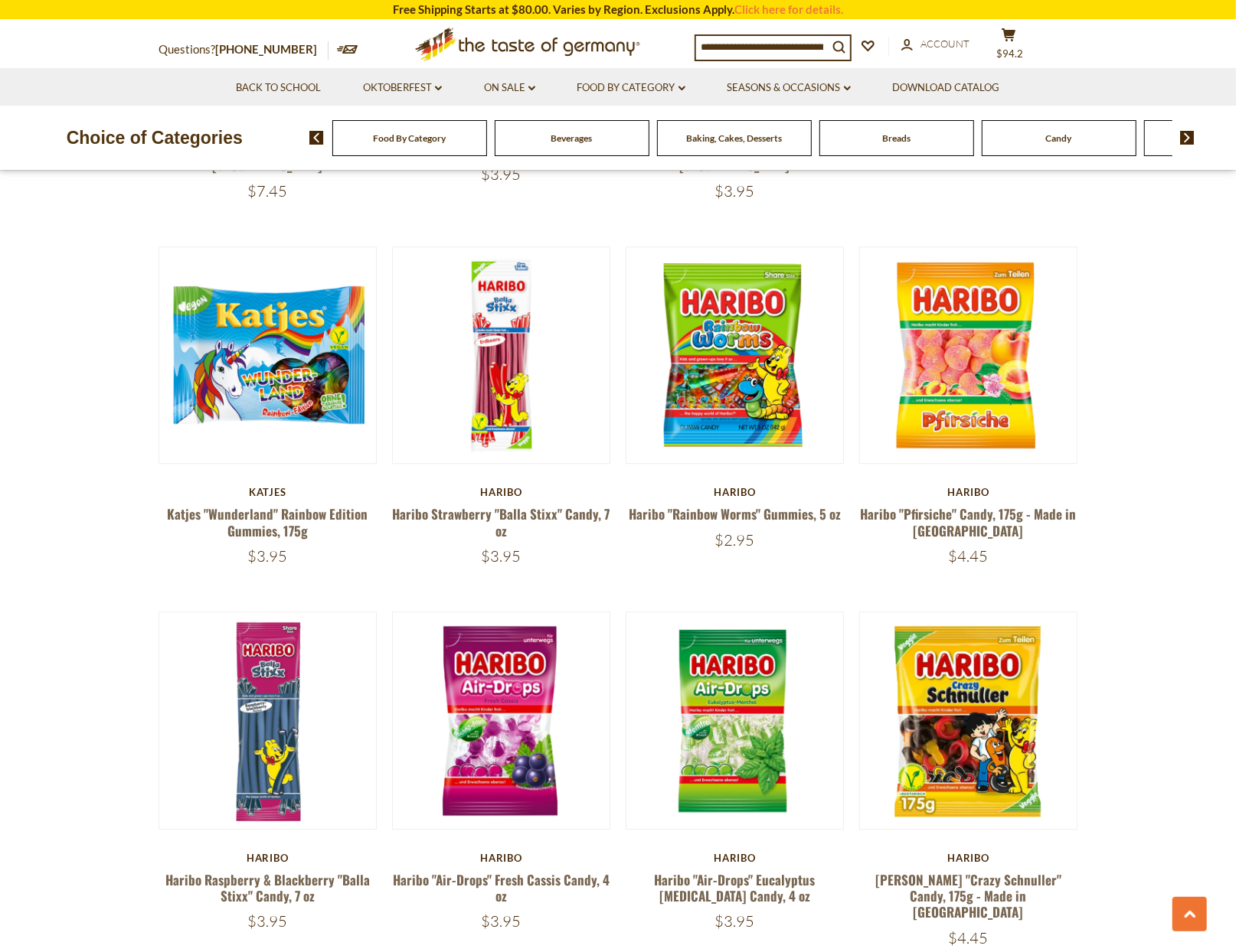
scroll to position [3208, 0]
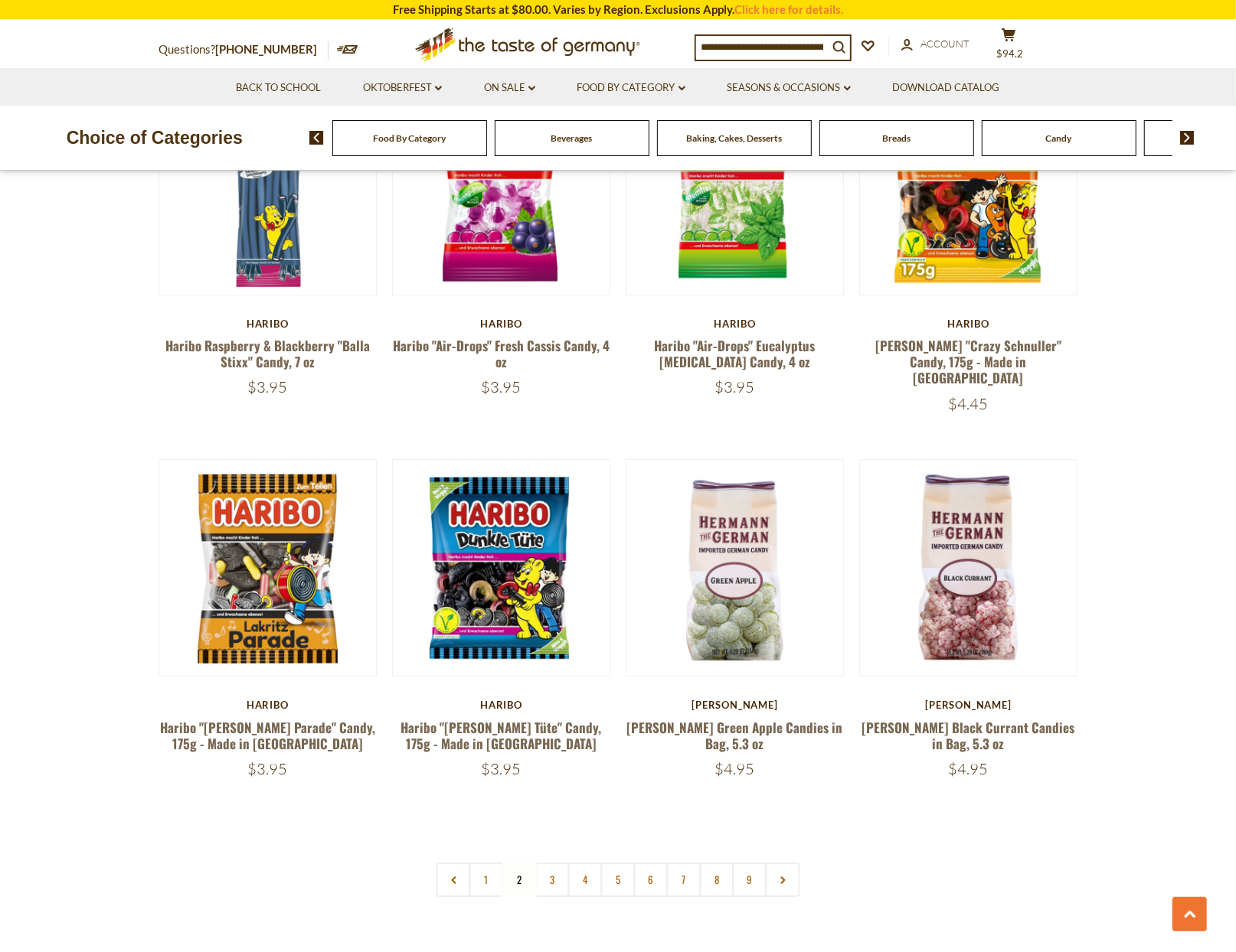
click at [547, 863] on link "3" at bounding box center [553, 880] width 35 height 35
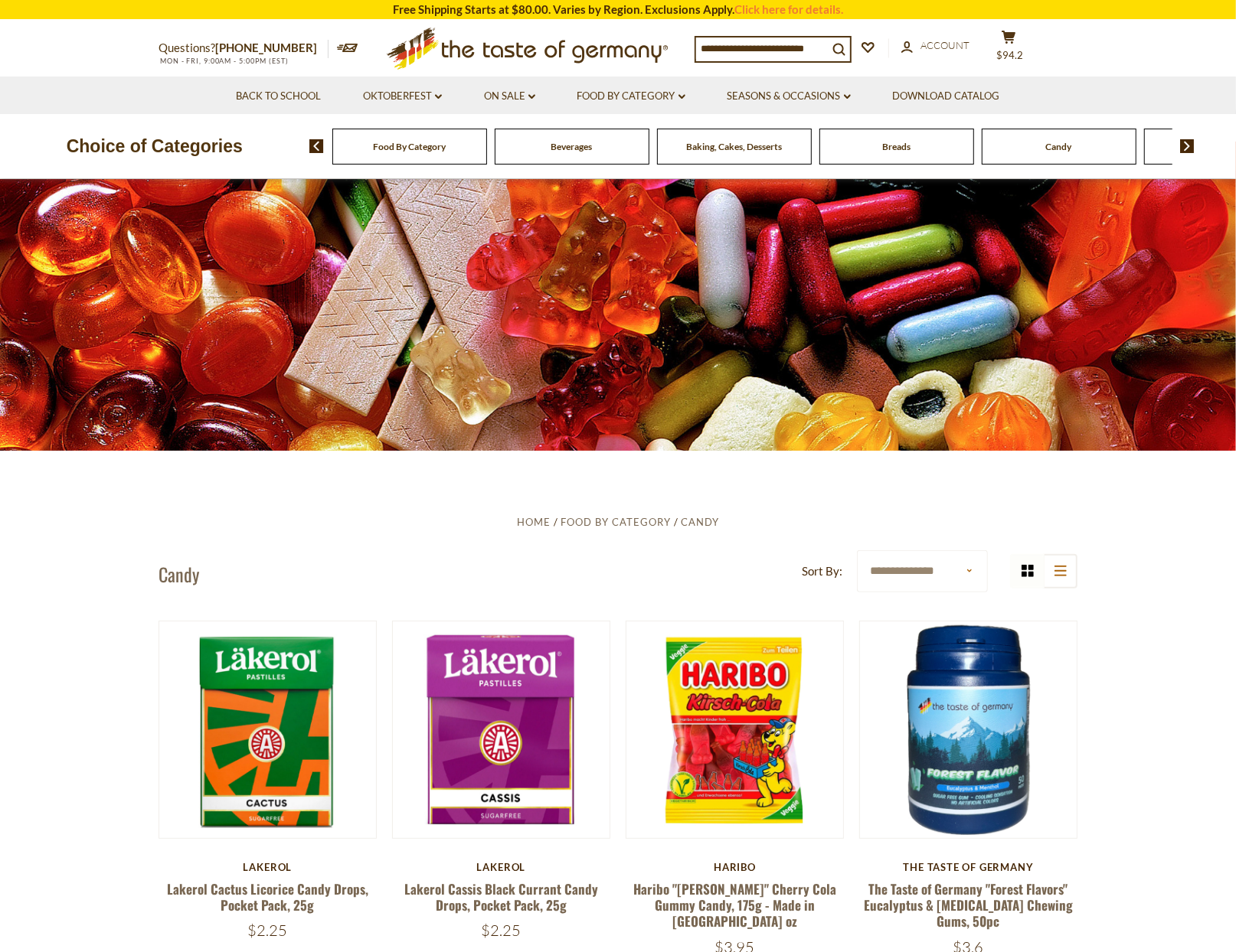
scroll to position [0, 0]
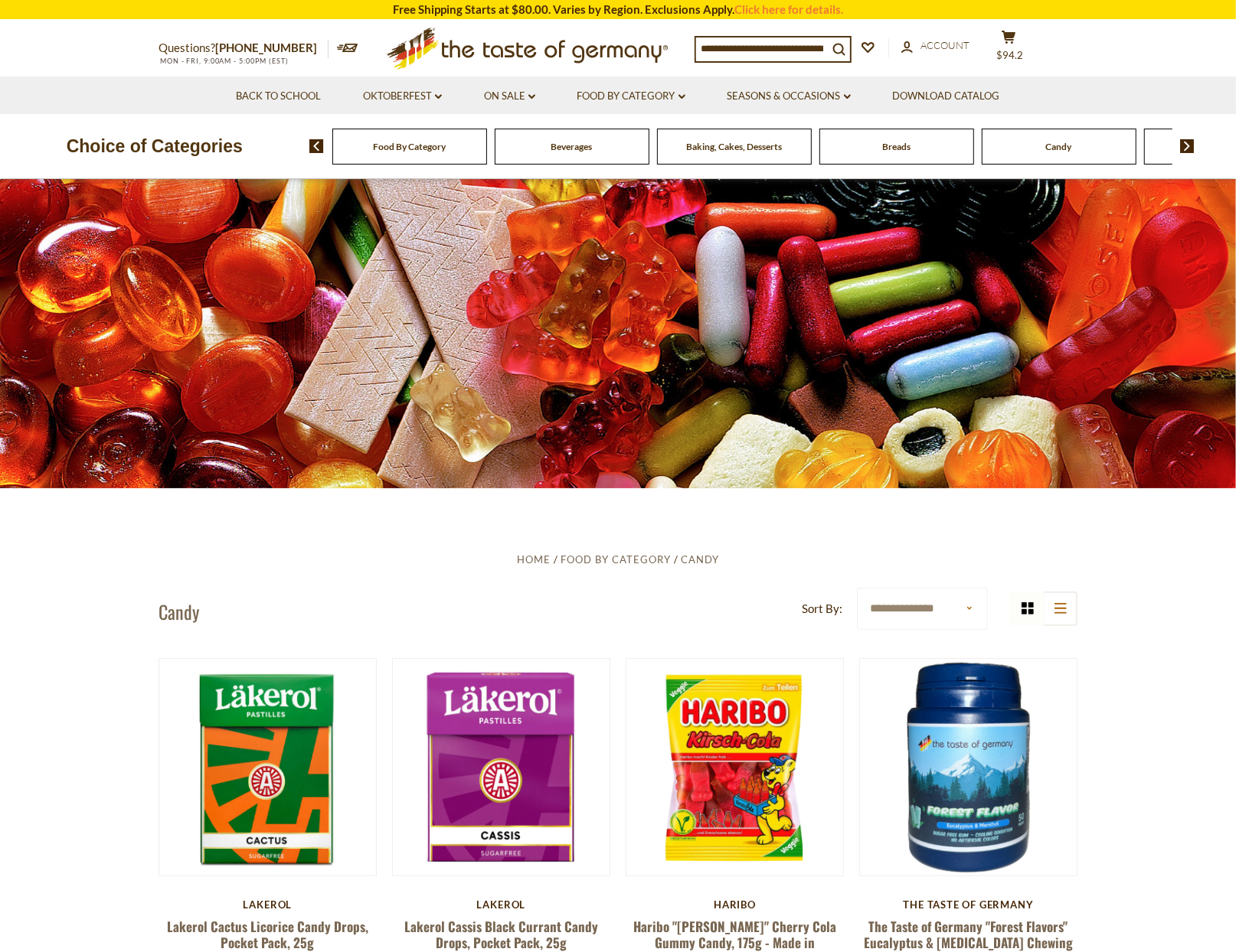
click at [1193, 147] on img at bounding box center [1187, 146] width 15 height 14
click at [789, 151] on span "Cookies" at bounding box center [775, 146] width 33 height 11
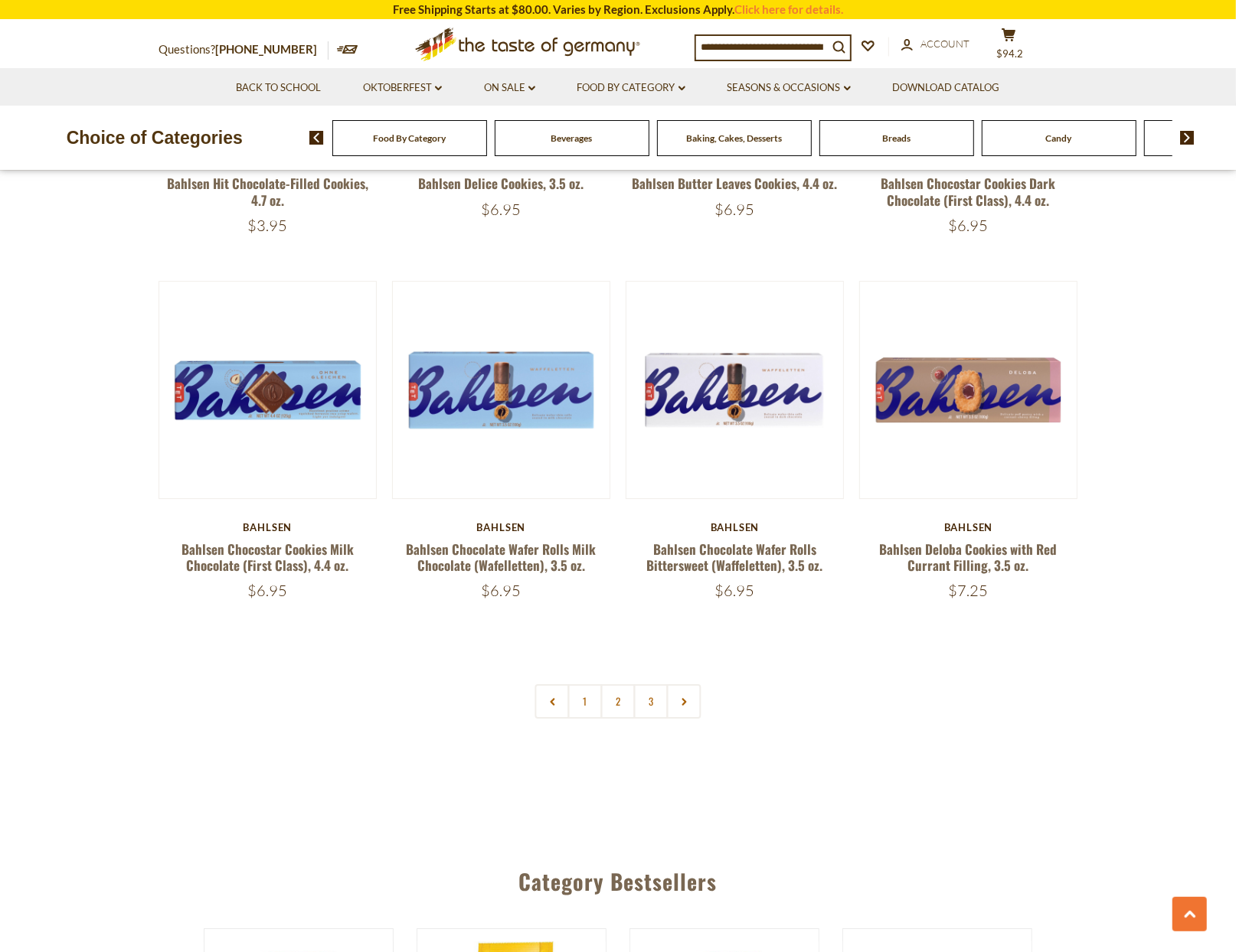
scroll to position [3742, 0]
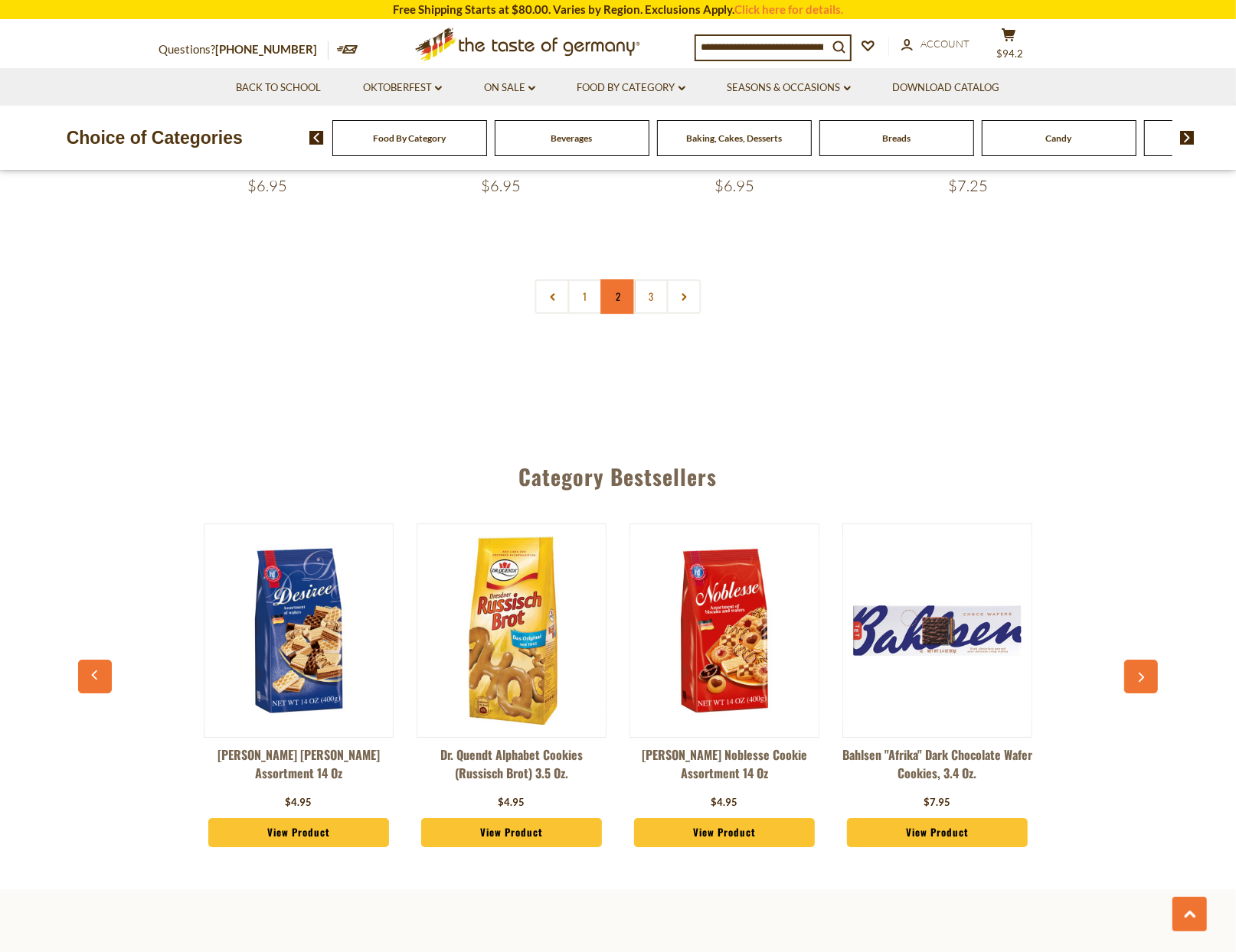
click at [613, 298] on link "2" at bounding box center [618, 297] width 35 height 35
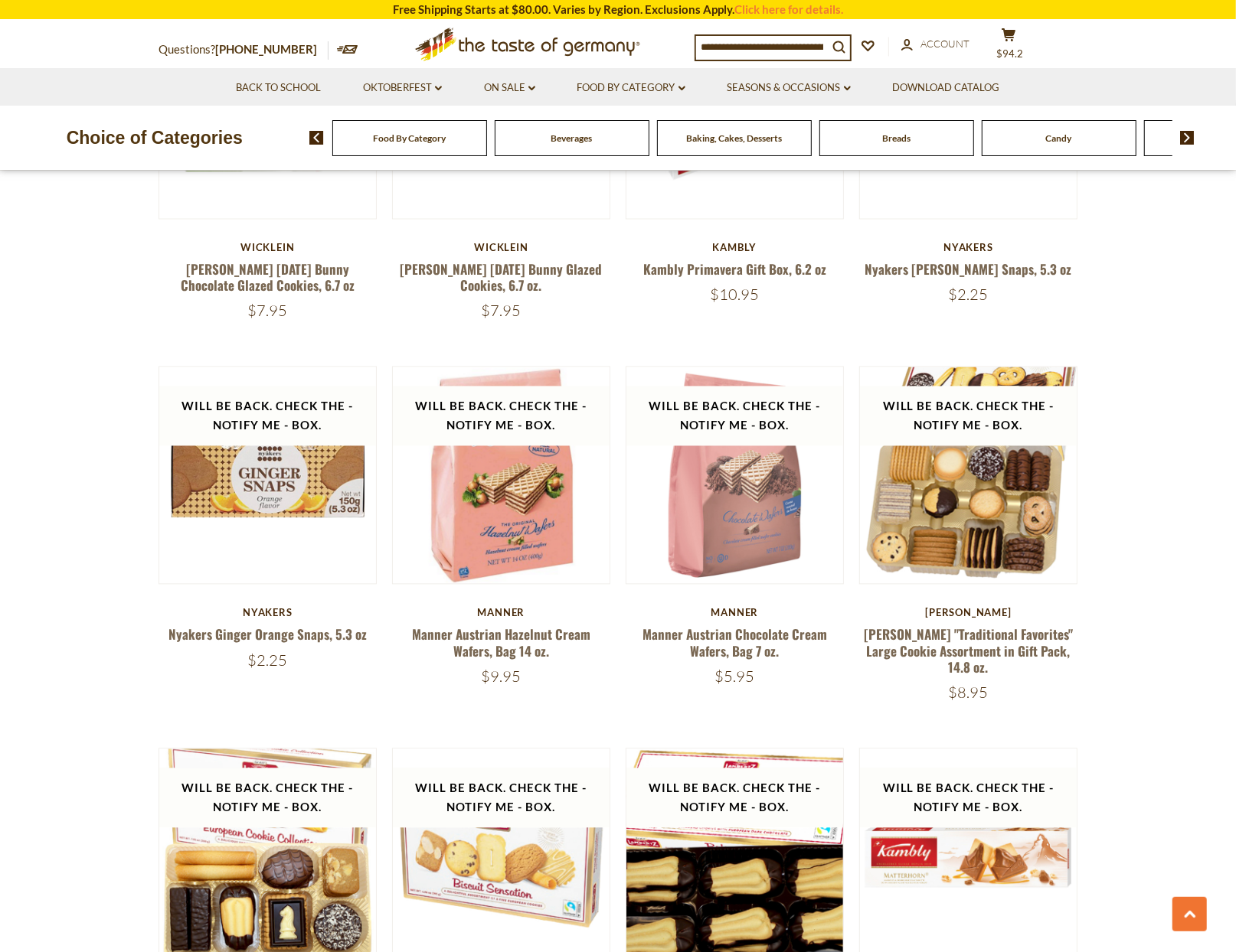
scroll to position [0, 0]
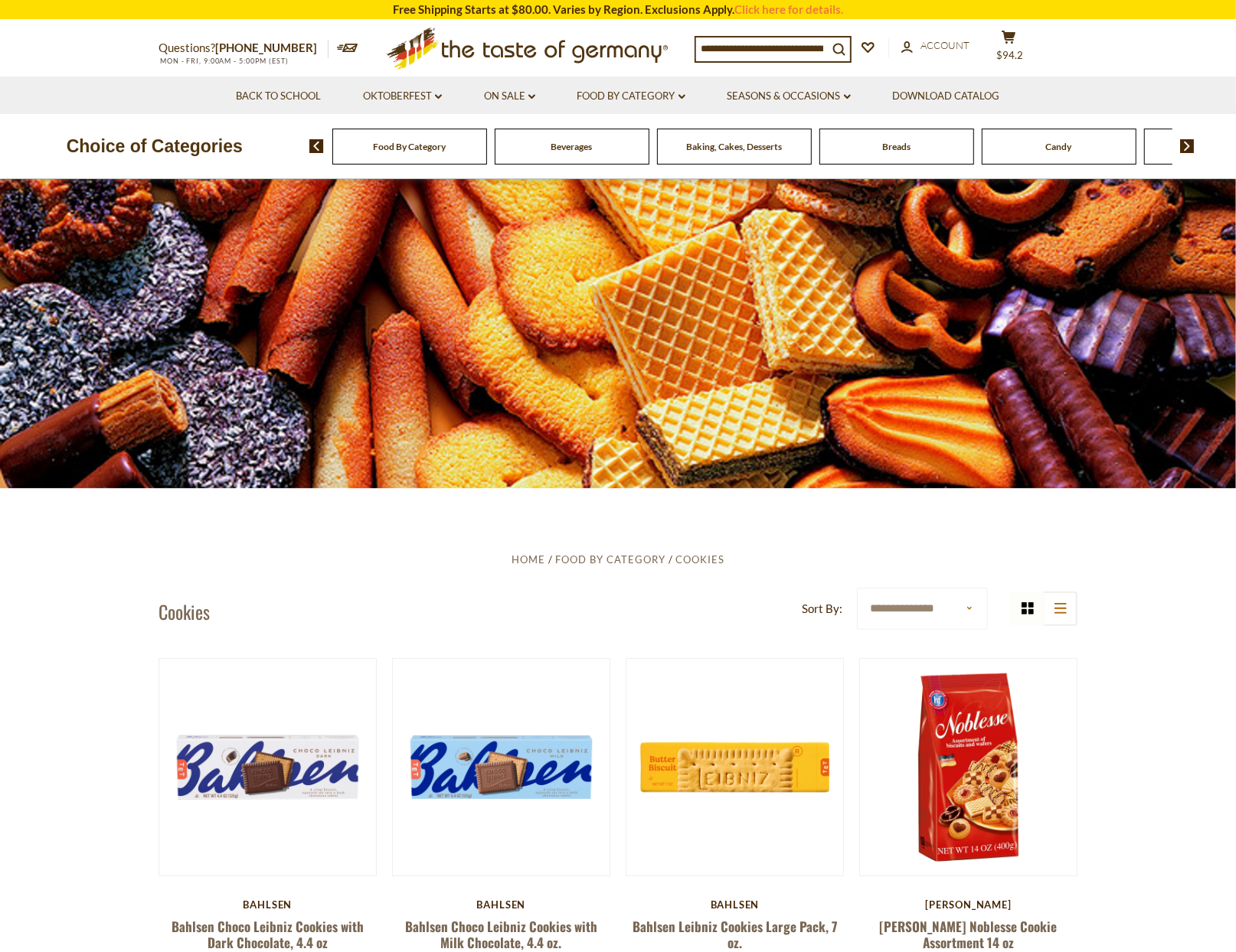
click at [1188, 147] on img at bounding box center [1187, 146] width 15 height 14
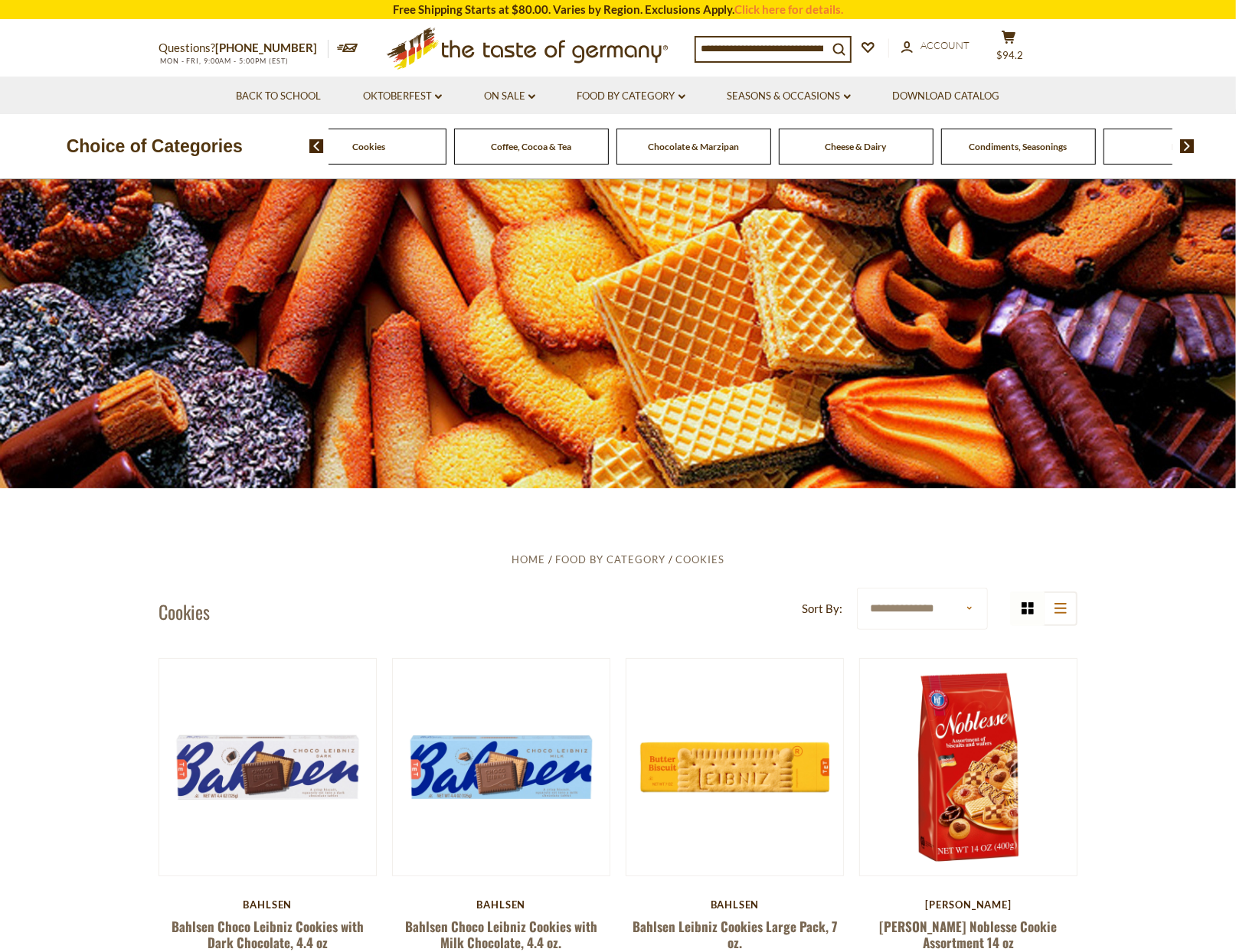
click at [695, 150] on span "Chocolate & Marzipan" at bounding box center [693, 146] width 91 height 11
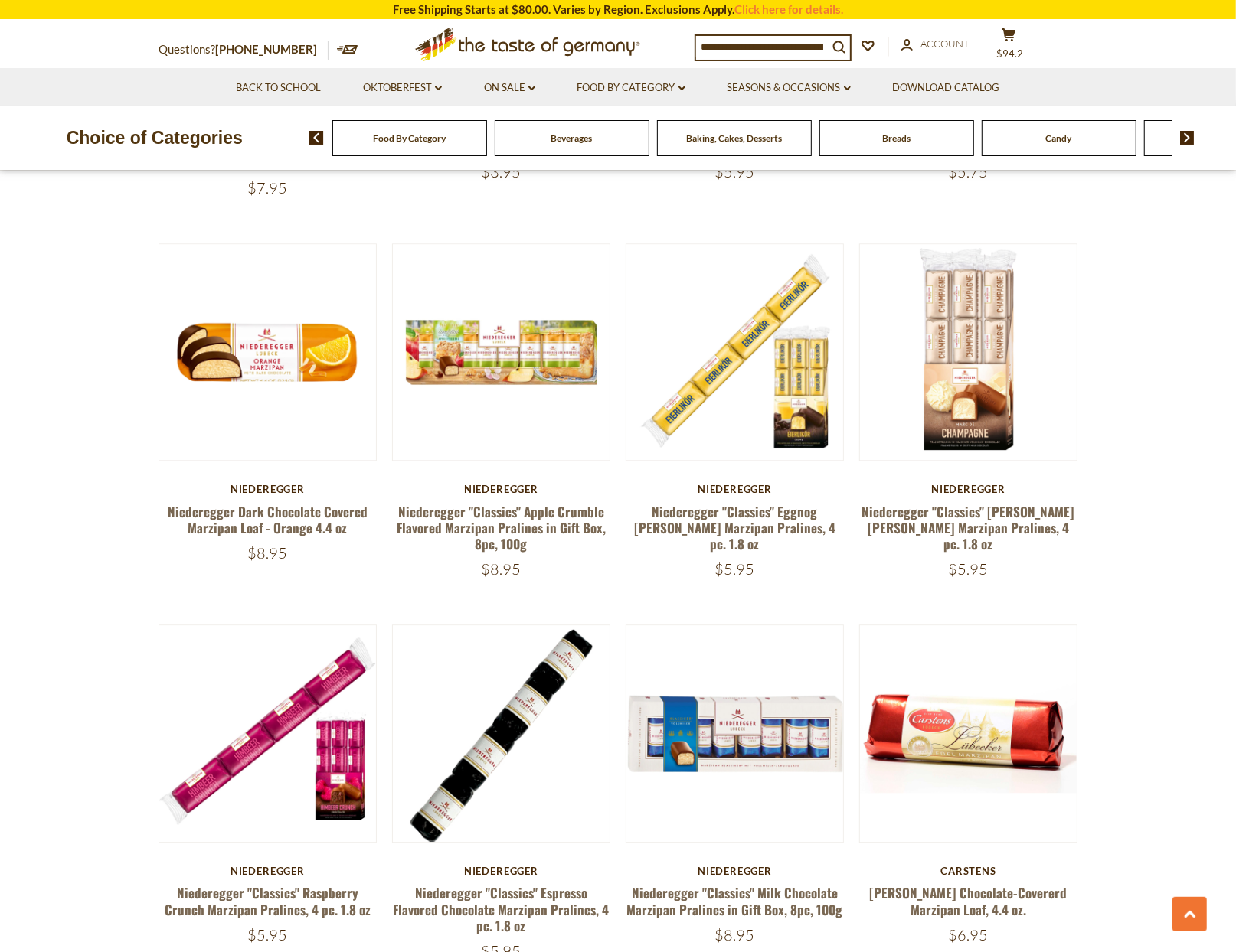
scroll to position [3208, 0]
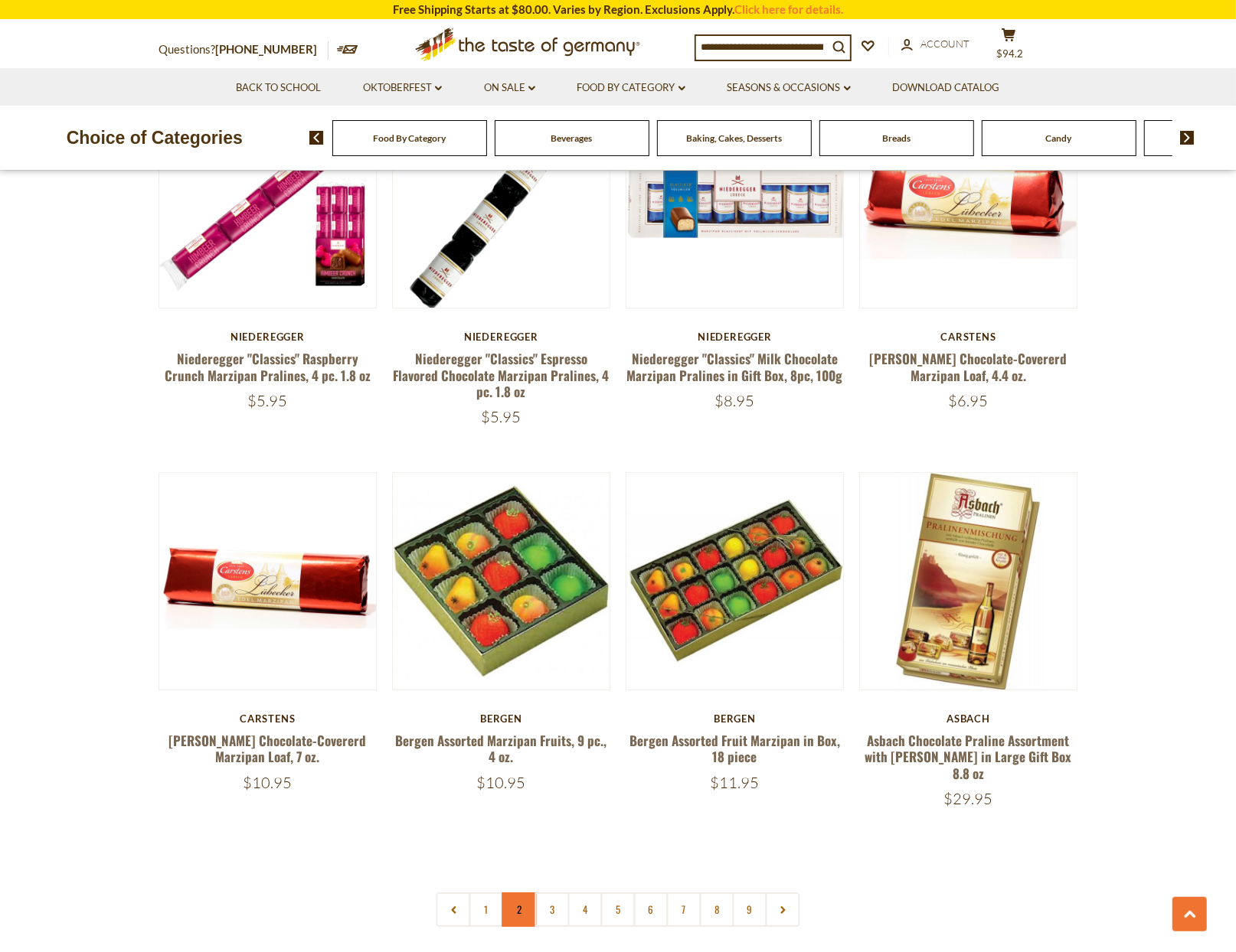
click at [508, 892] on link "2" at bounding box center [520, 910] width 35 height 35
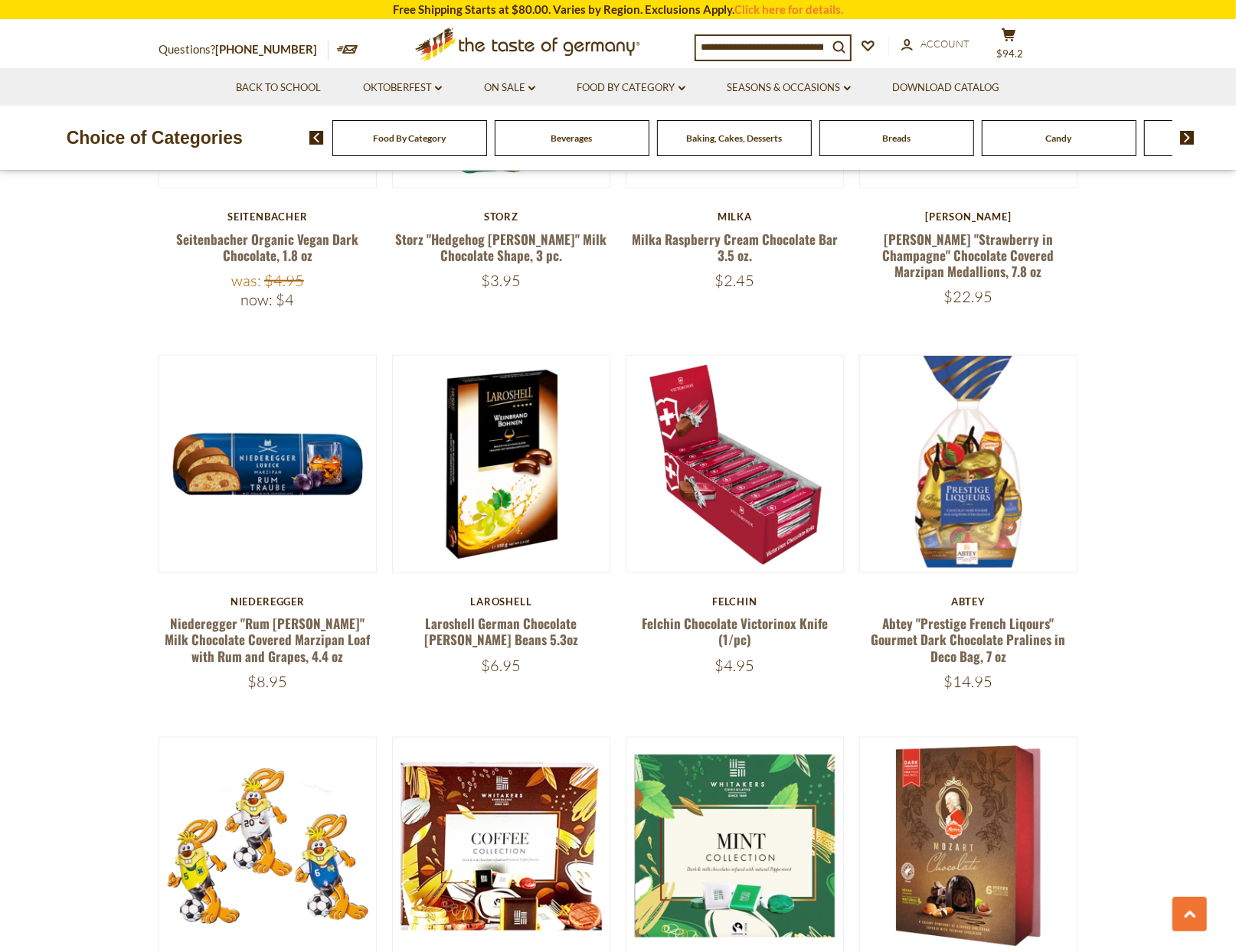
scroll to position [0, 0]
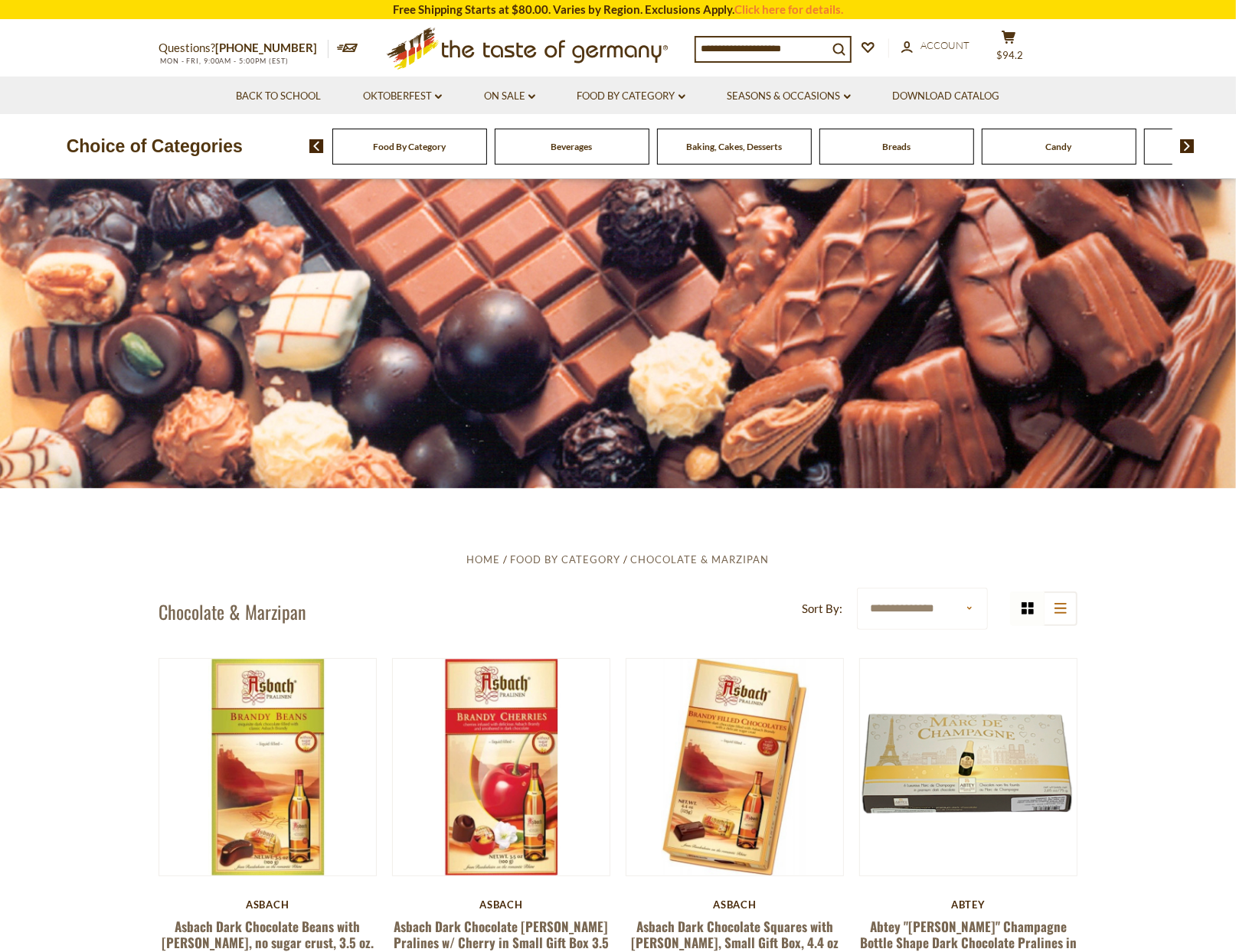
click at [1190, 150] on img at bounding box center [1187, 146] width 15 height 14
click at [1189, 150] on img at bounding box center [1187, 146] width 15 height 14
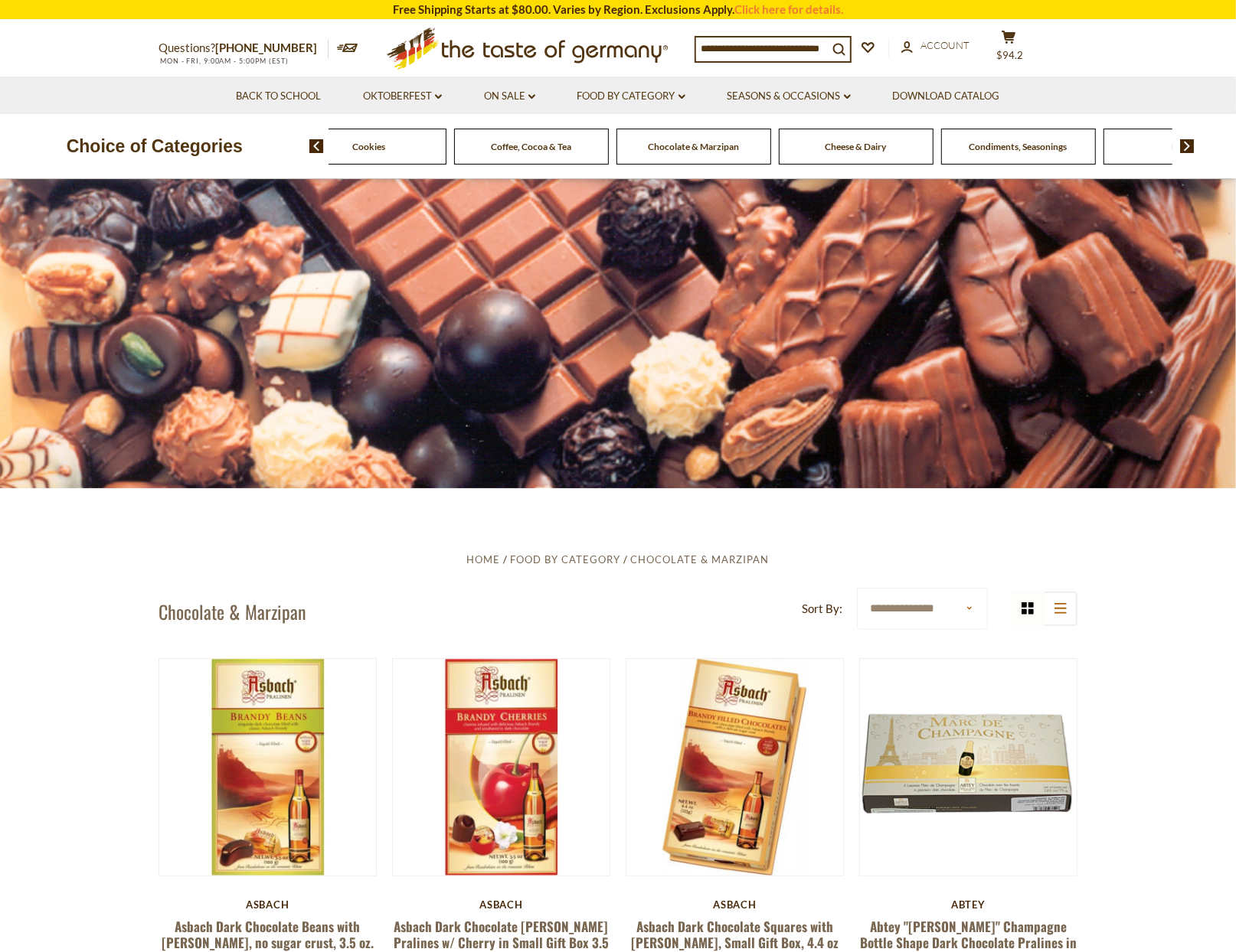
click at [1189, 150] on img at bounding box center [1187, 146] width 15 height 14
click at [728, 149] on span "Jams and Honey" at bounding box center [733, 146] width 65 height 11
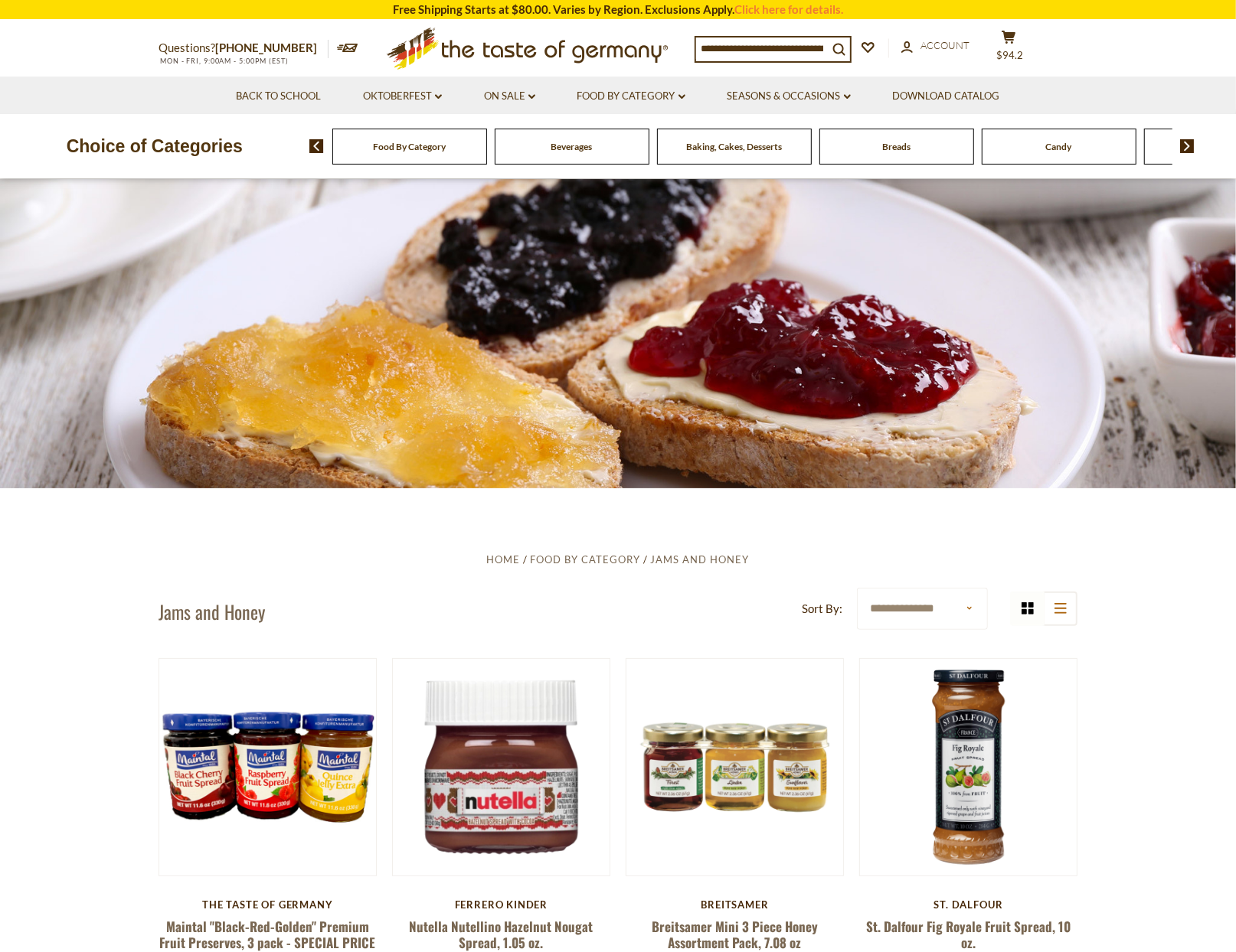
click at [1188, 147] on img at bounding box center [1187, 146] width 15 height 14
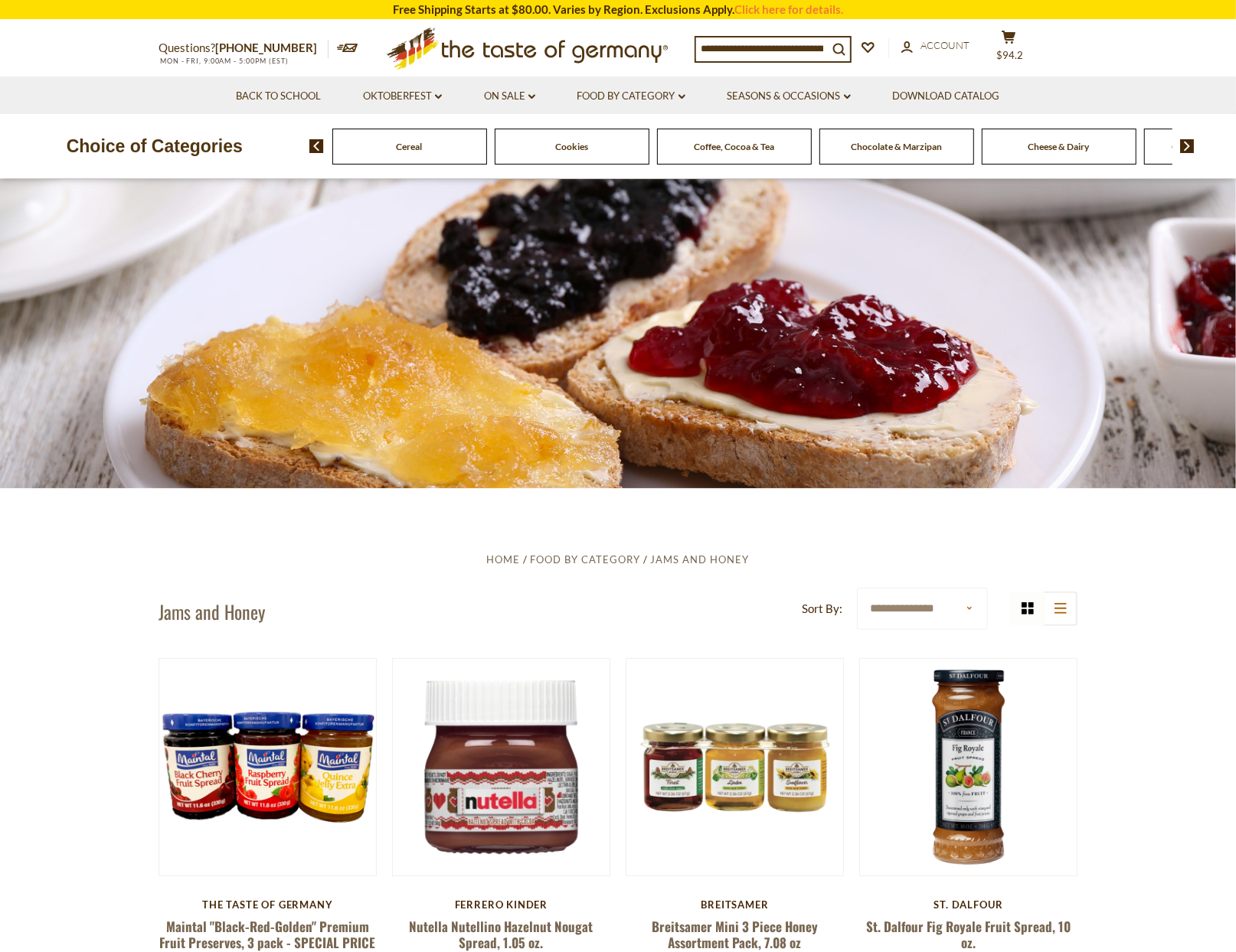
click at [1188, 147] on img at bounding box center [1187, 146] width 15 height 14
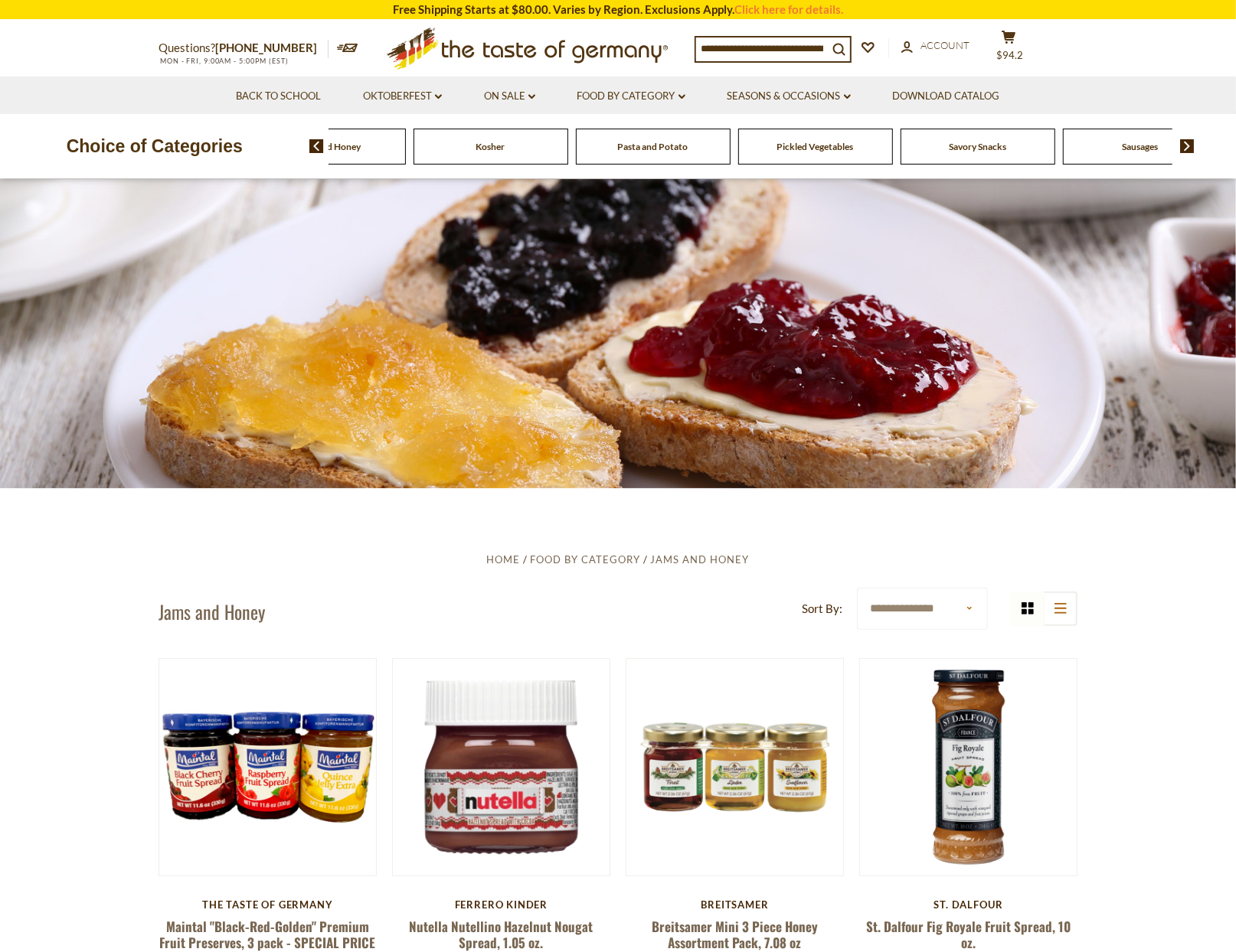
click at [1188, 147] on img at bounding box center [1187, 146] width 15 height 14
click at [1024, 49] on span "$94.2" at bounding box center [1010, 55] width 27 height 12
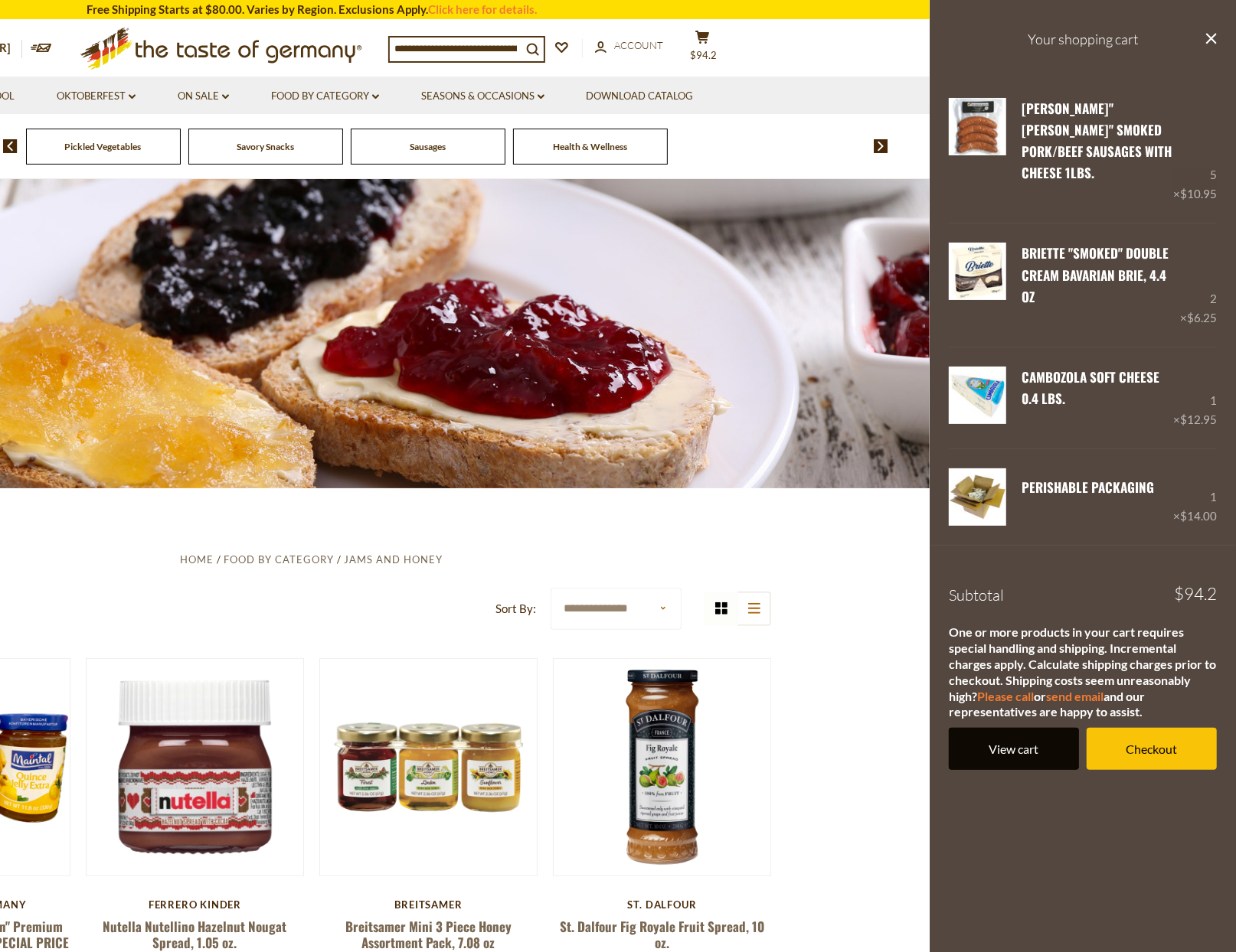
click at [1044, 728] on link "View cart" at bounding box center [1014, 749] width 131 height 42
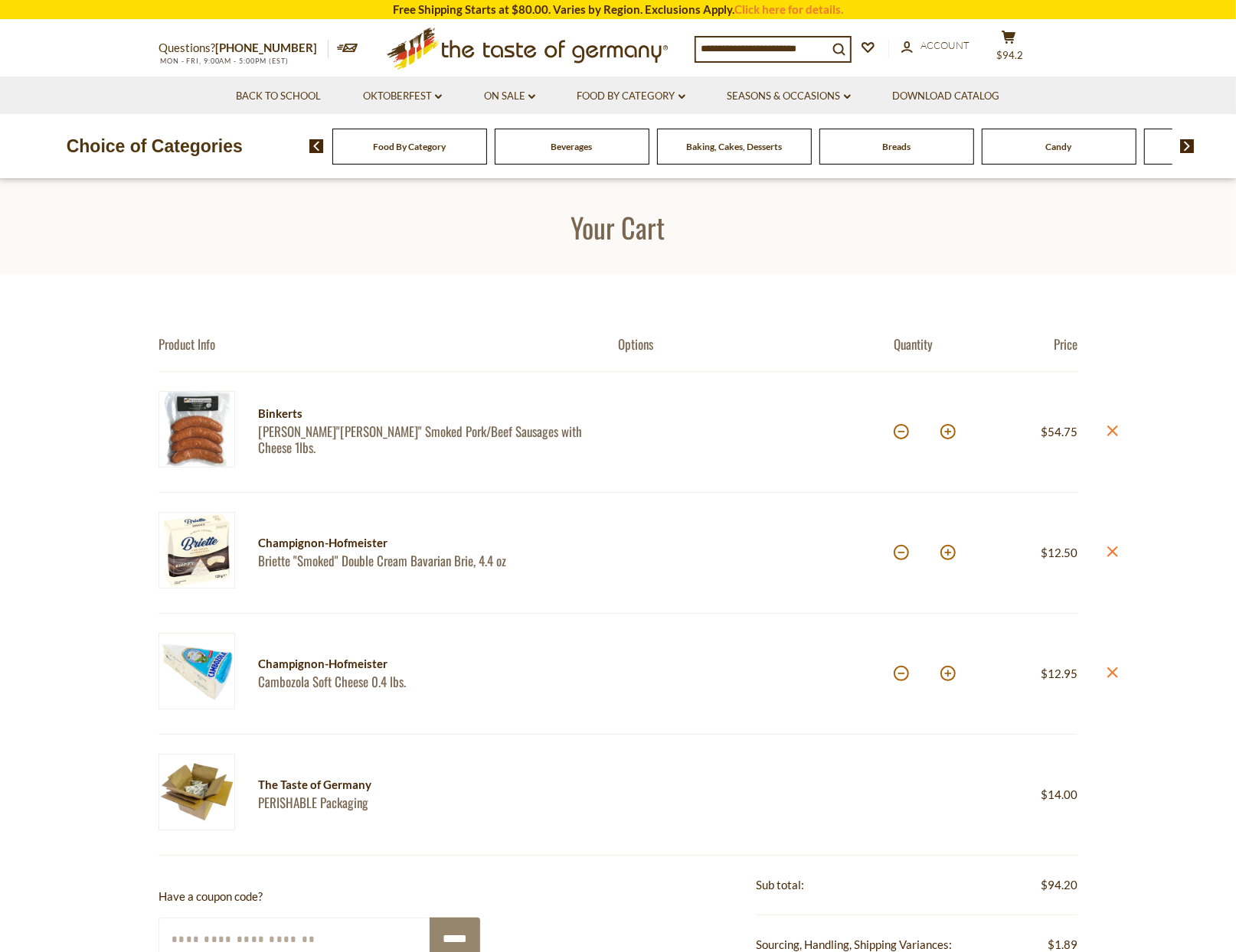
scroll to position [534, 0]
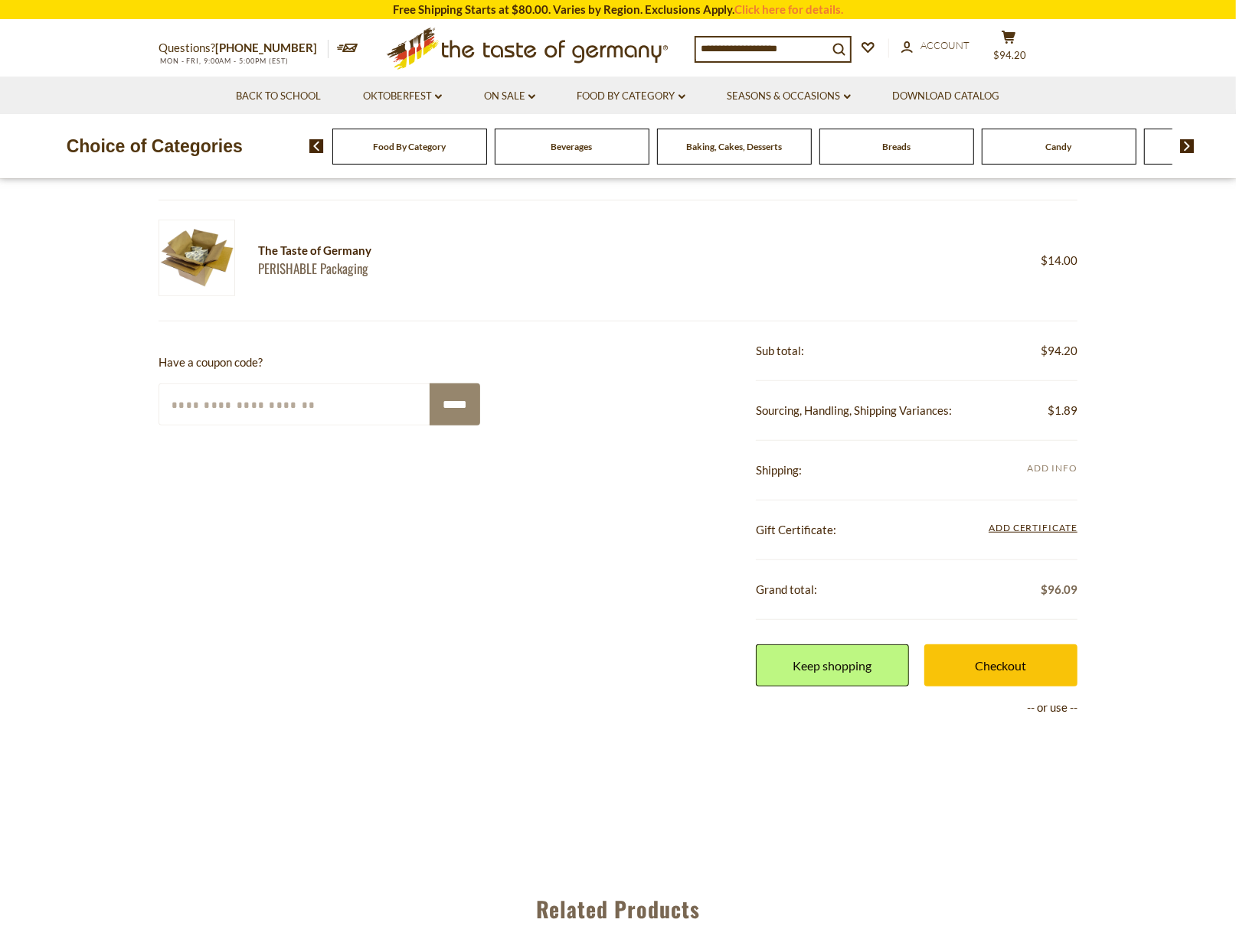
click at [1057, 465] on span "Add Info" at bounding box center [1053, 468] width 50 height 11
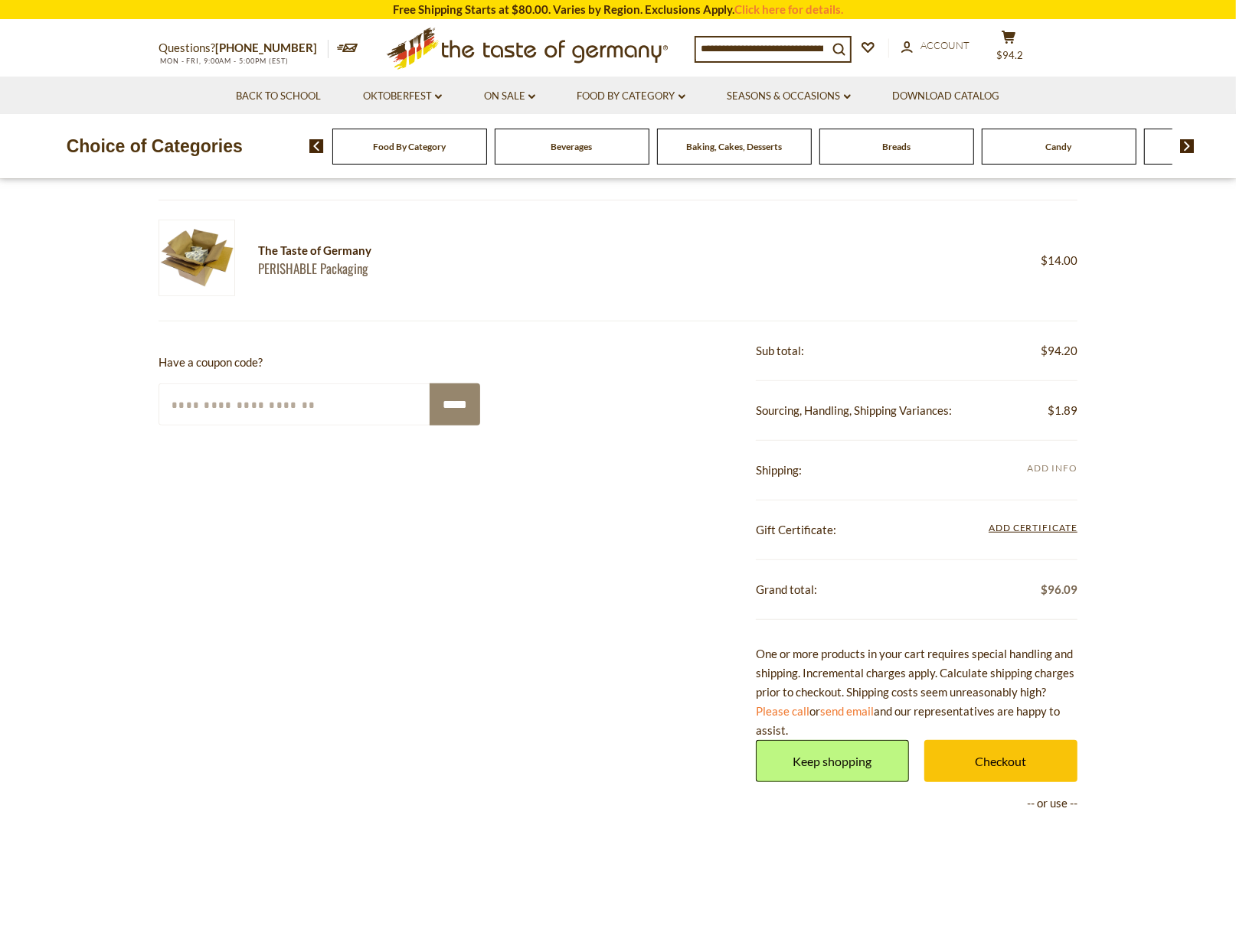
click at [1048, 463] on span "Add Info" at bounding box center [1053, 468] width 50 height 11
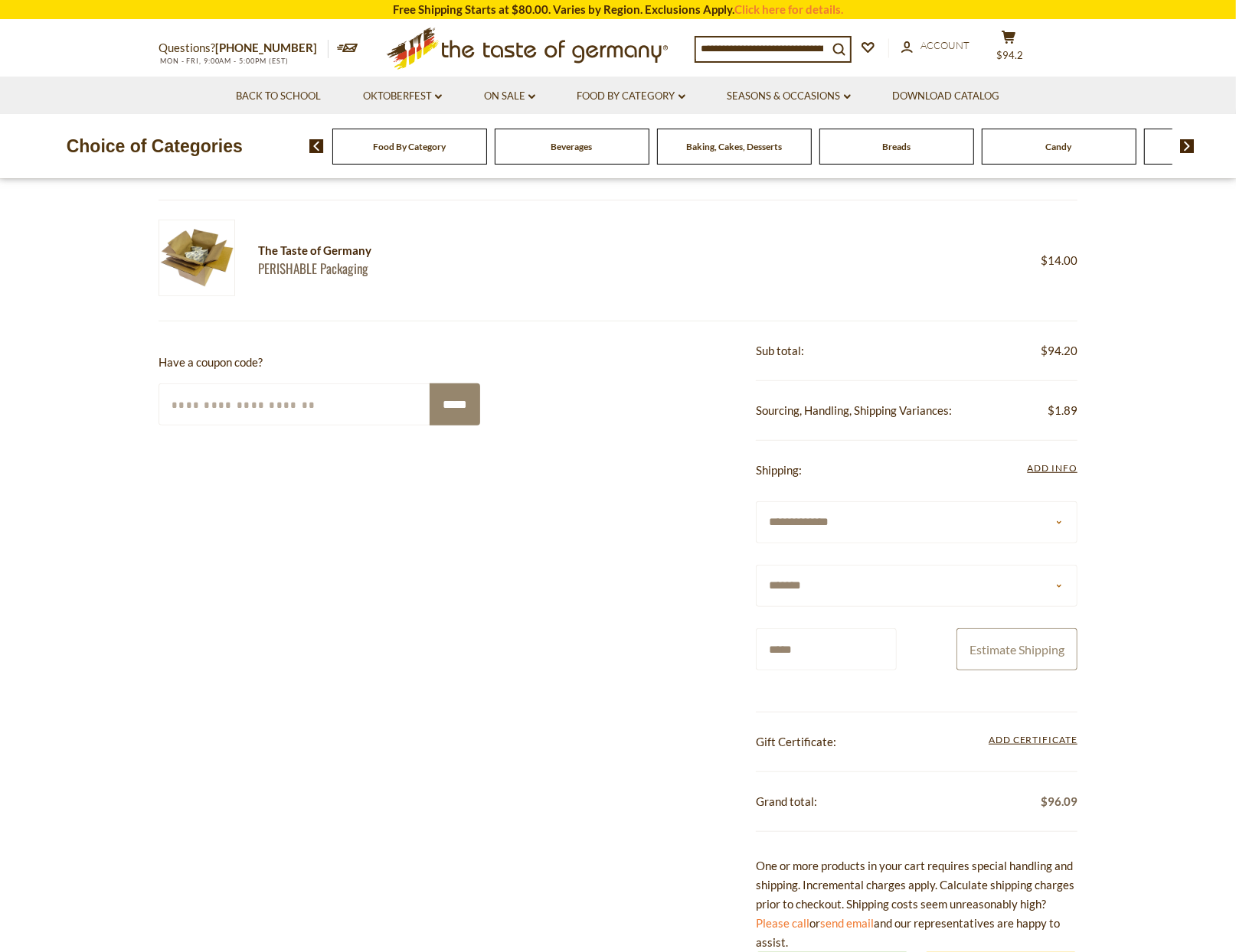
click at [1046, 655] on button "Estimate Shipping" at bounding box center [1017, 649] width 121 height 42
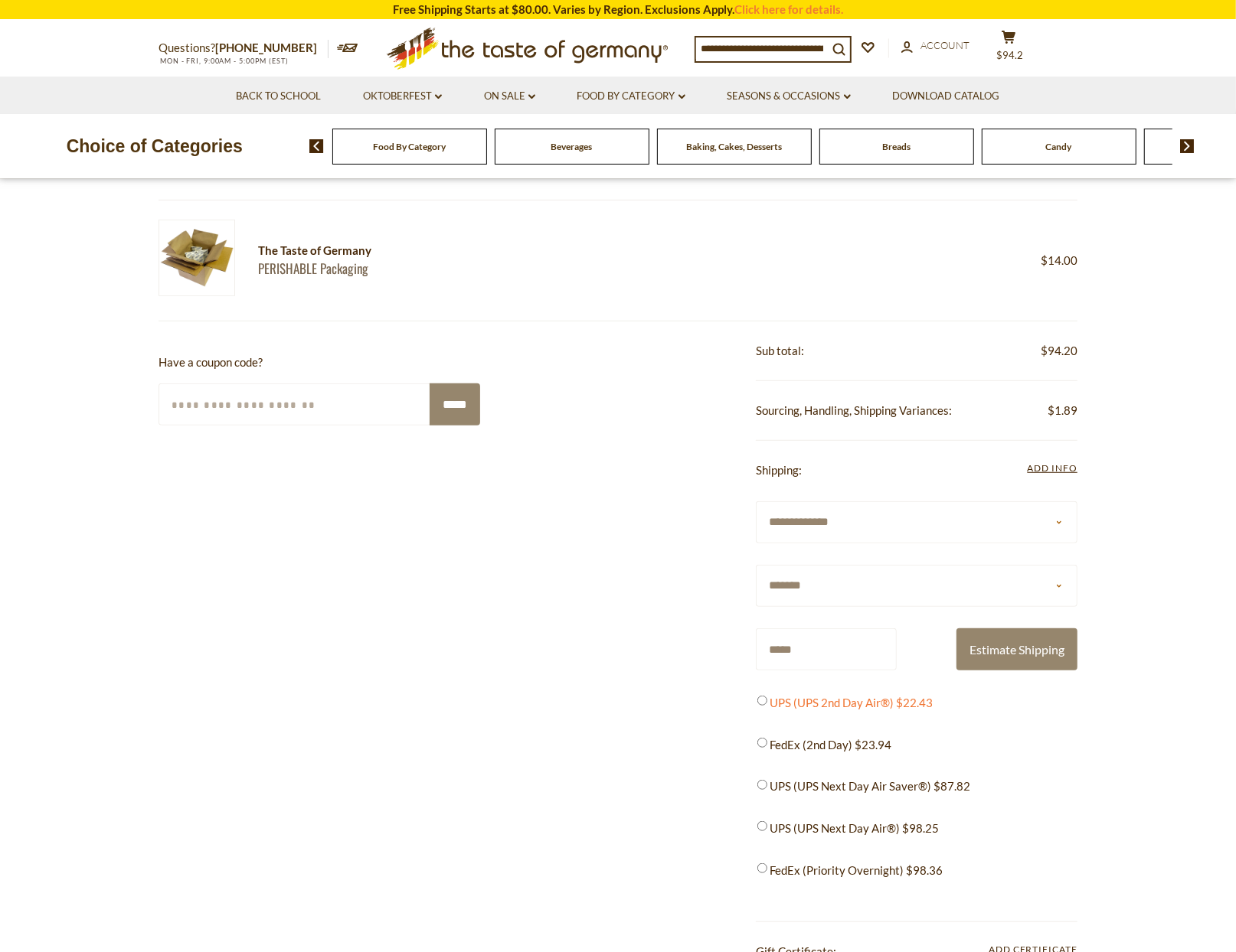
click at [911, 701] on span "UPS (UPS 2nd Day Air®) $22.43" at bounding box center [851, 703] width 163 height 19
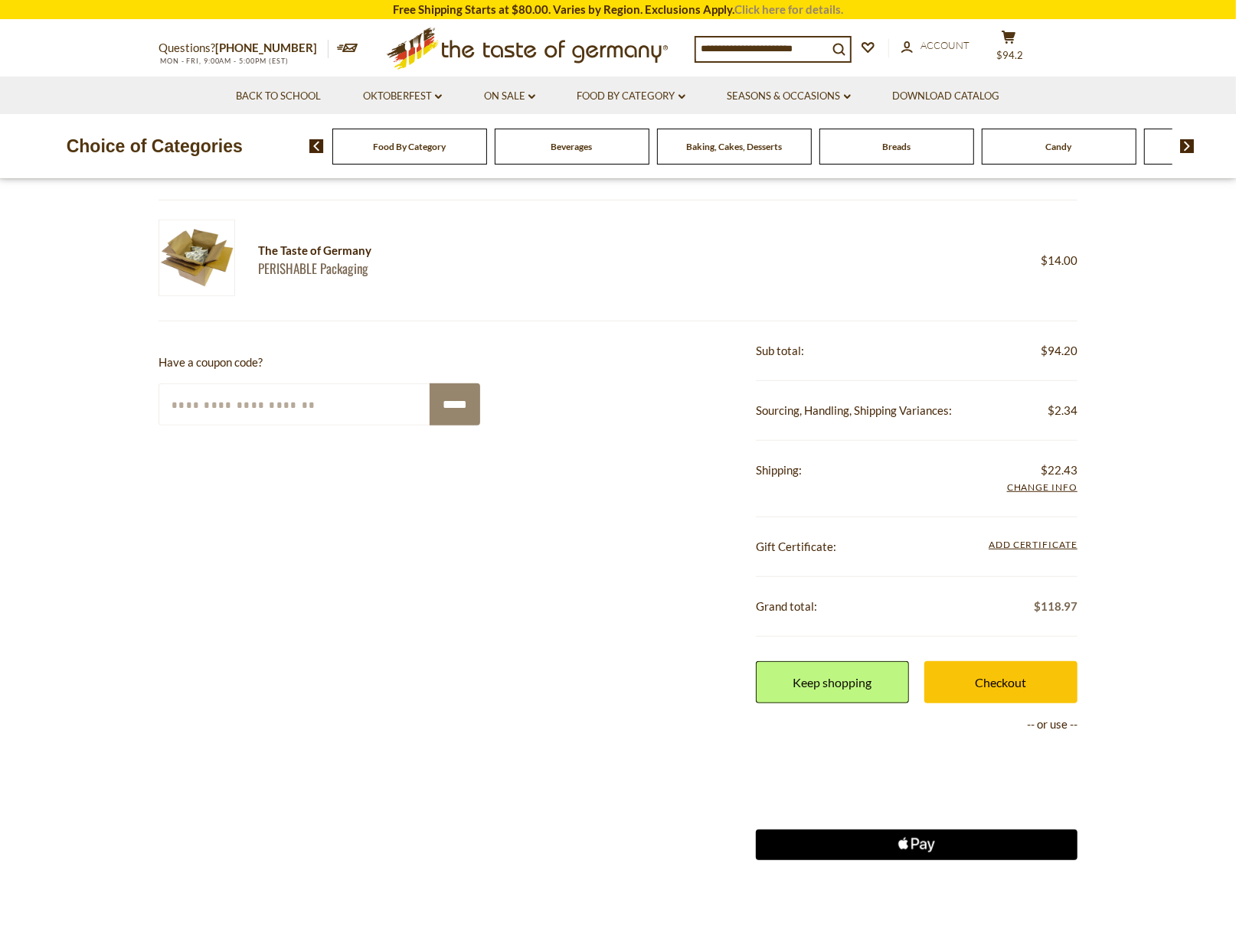
click at [818, 4] on link "Click here for details." at bounding box center [789, 10] width 109 height 14
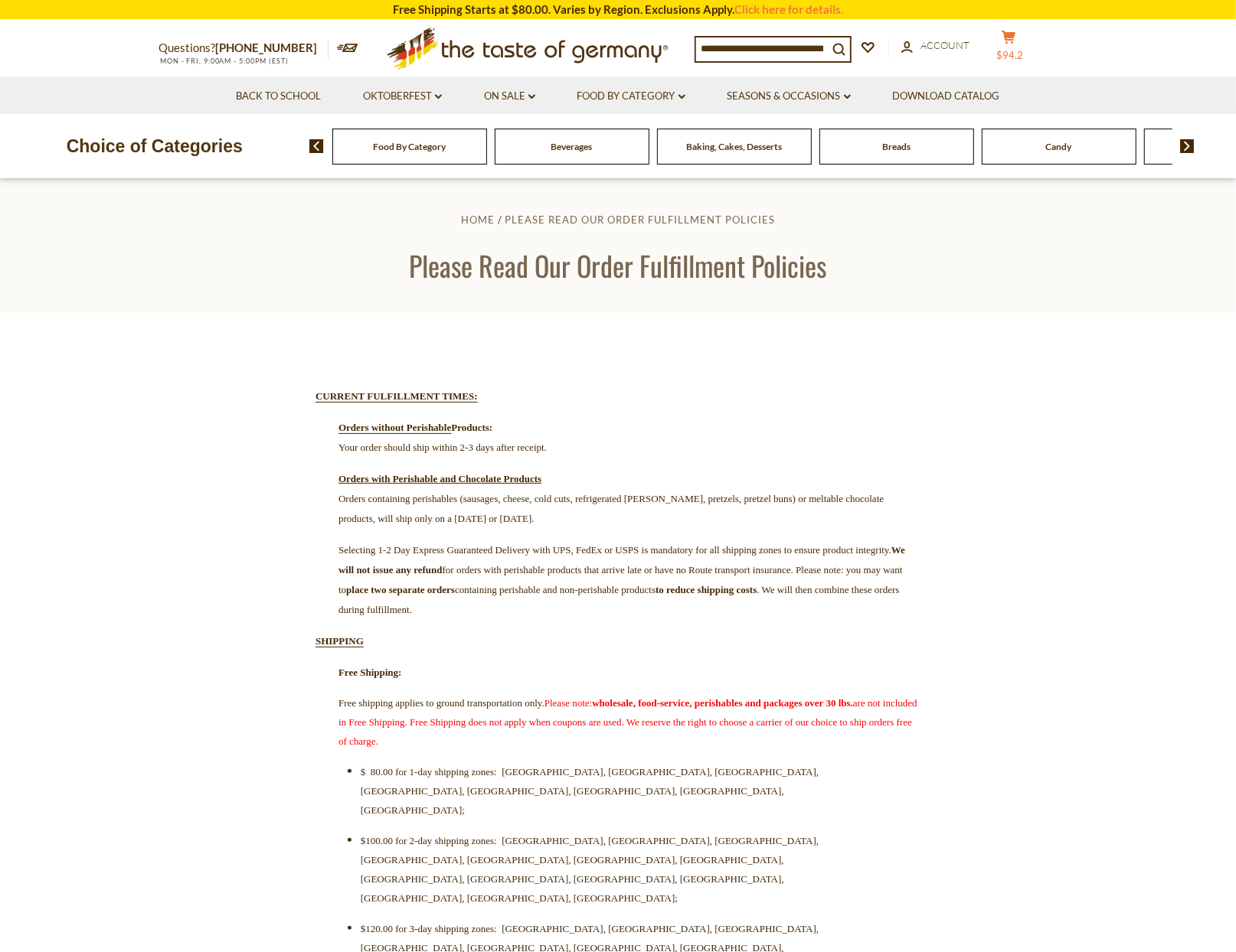
click at [1002, 43] on icon at bounding box center [1009, 36] width 14 height 13
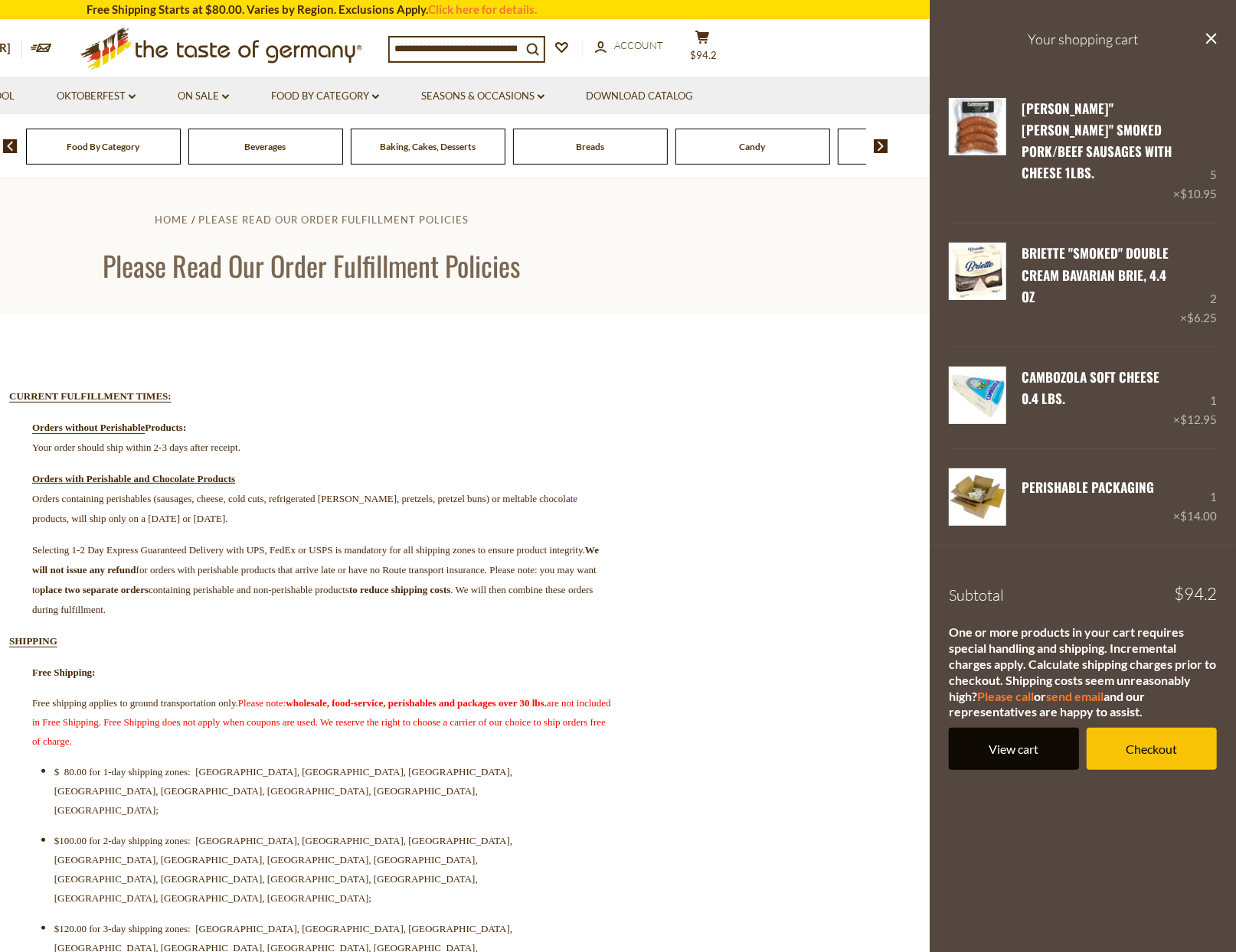
click at [1007, 728] on link "View cart" at bounding box center [1014, 749] width 131 height 42
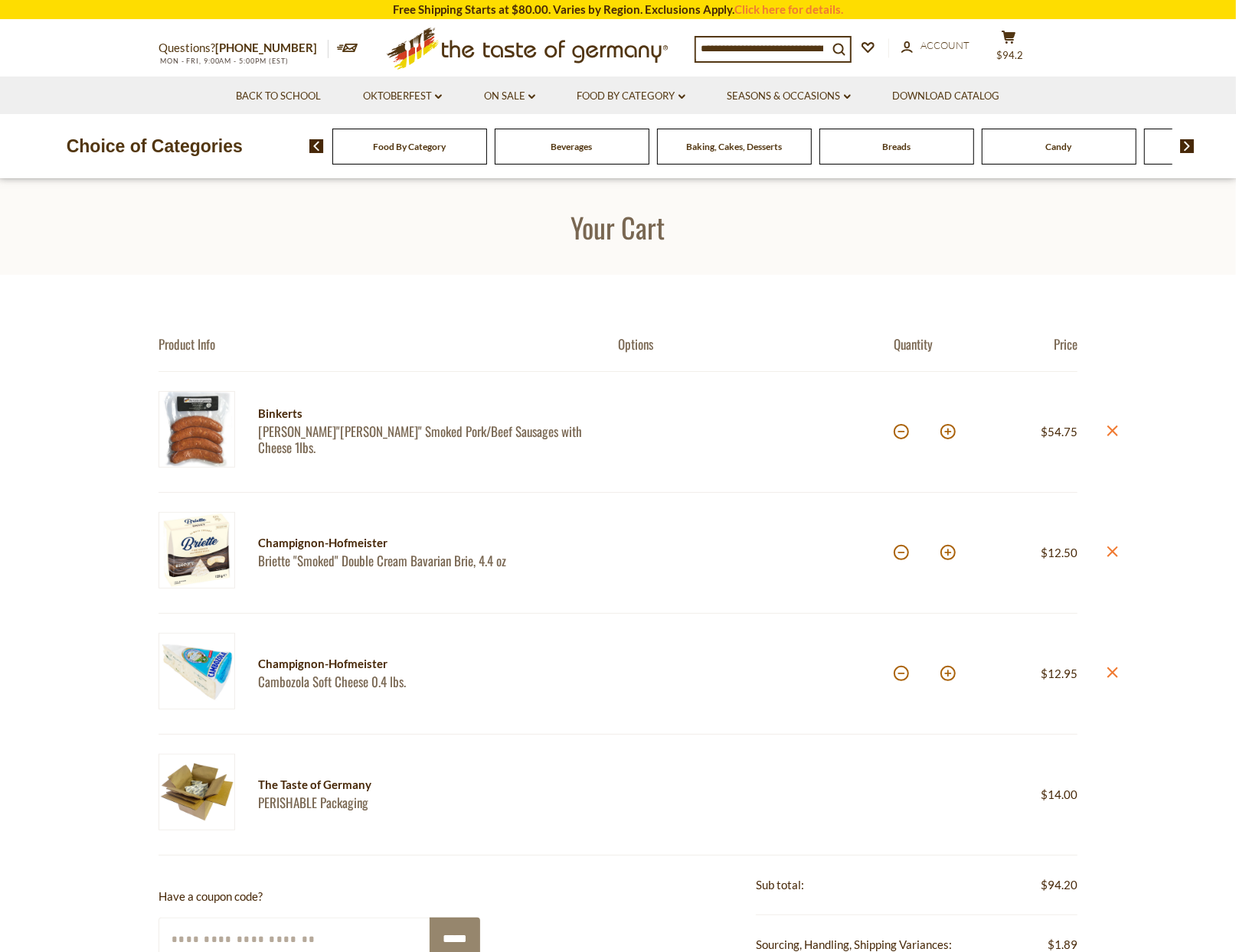
scroll to position [534, 0]
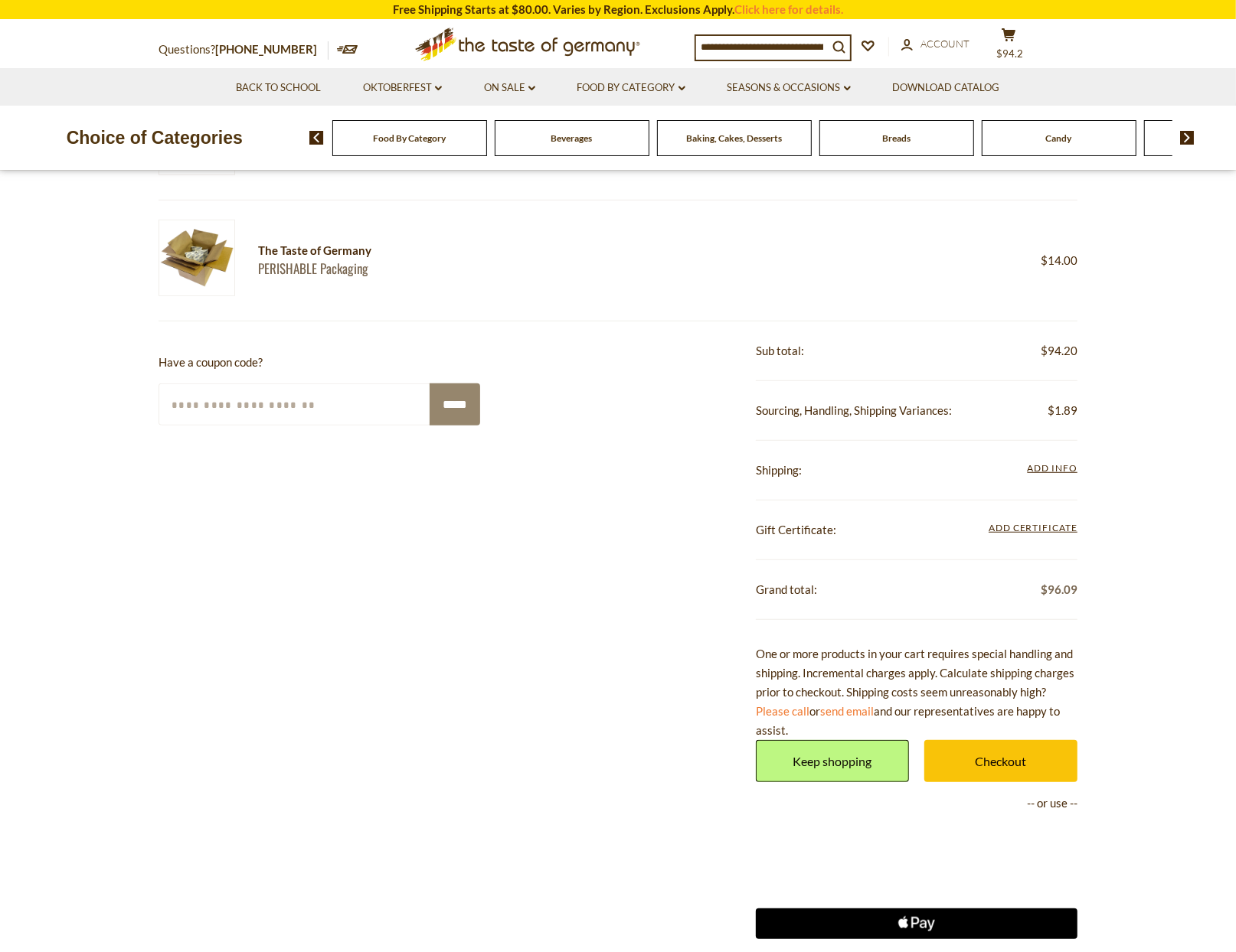
click at [343, 399] on input "Enter Your Coupon Code" at bounding box center [294, 405] width 272 height 42
paste input "*******"
type input "*******"
click at [452, 406] on input "*****" at bounding box center [455, 405] width 50 height 42
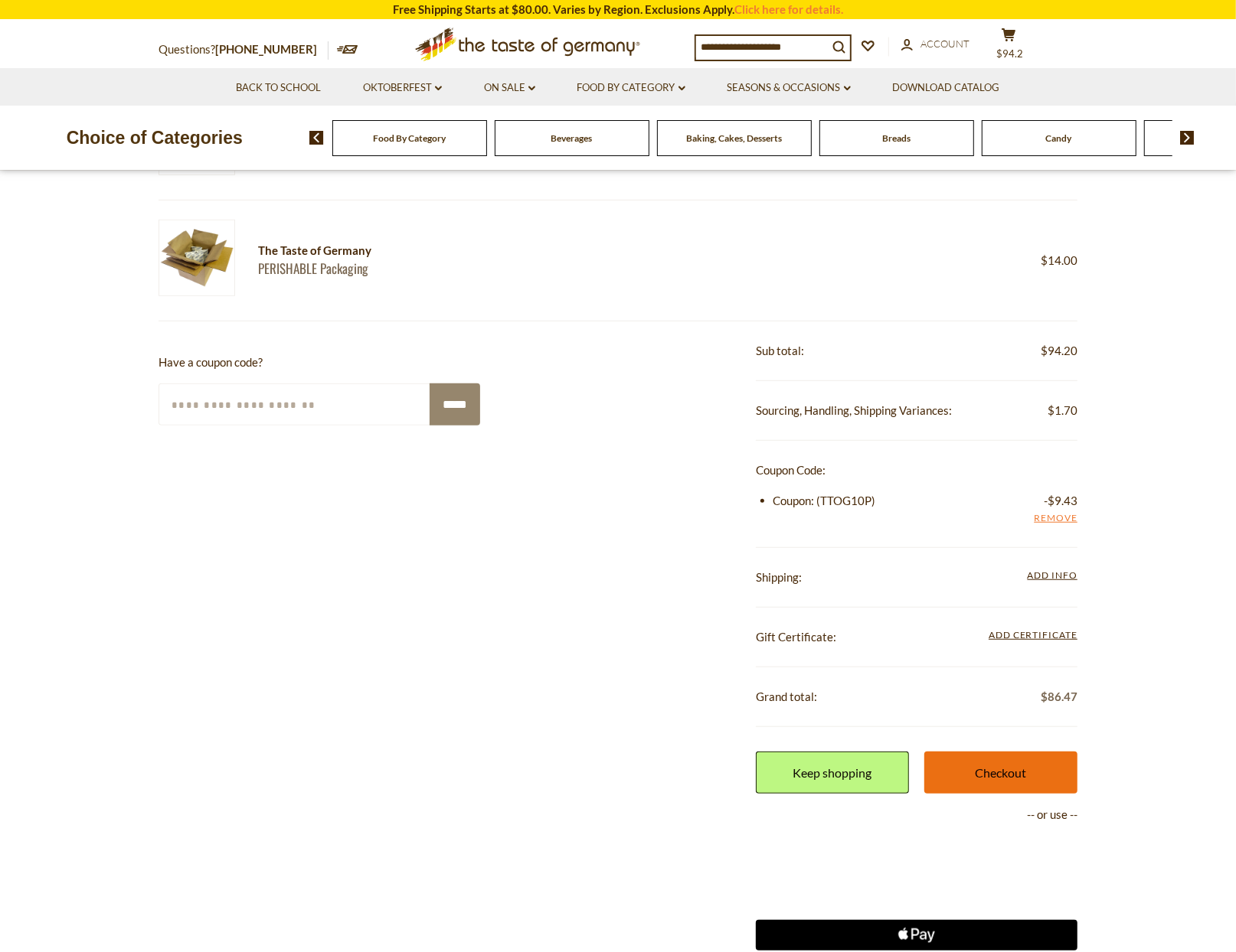
click at [1012, 766] on link "Checkout" at bounding box center [1001, 772] width 153 height 42
